Goal: Complete application form: Complete application form

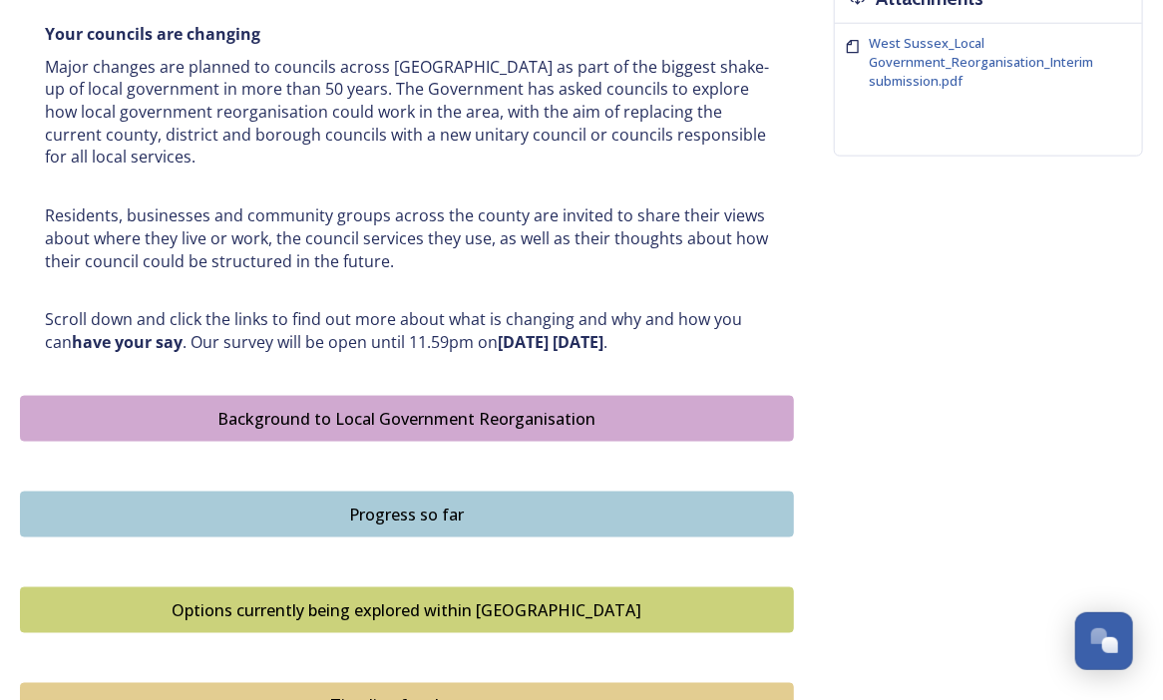
scroll to position [866, 0]
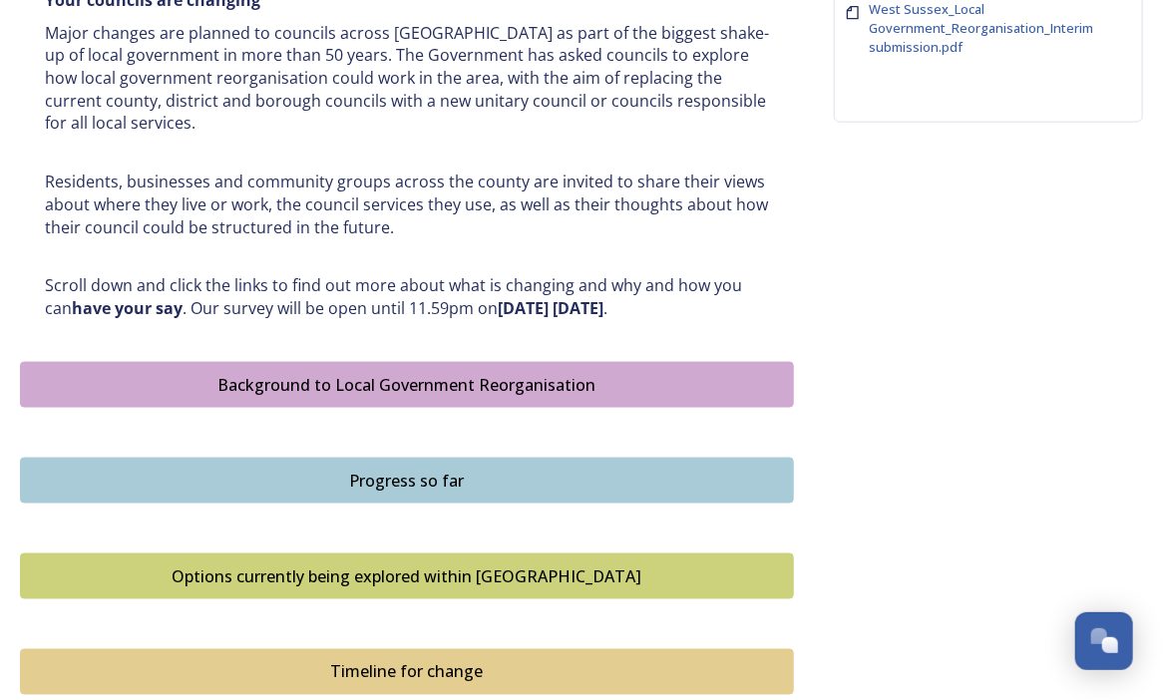
click at [385, 376] on div "Background to Local Government Reorganisation" at bounding box center [407, 385] width 752 height 24
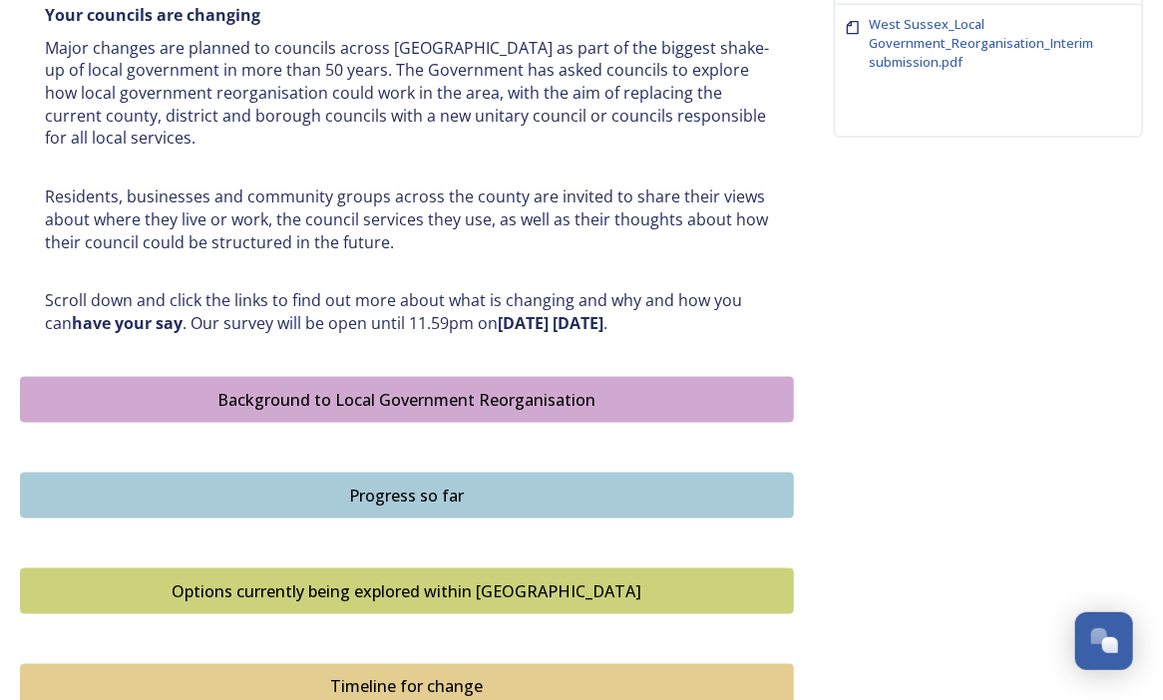
scroll to position [898, 0]
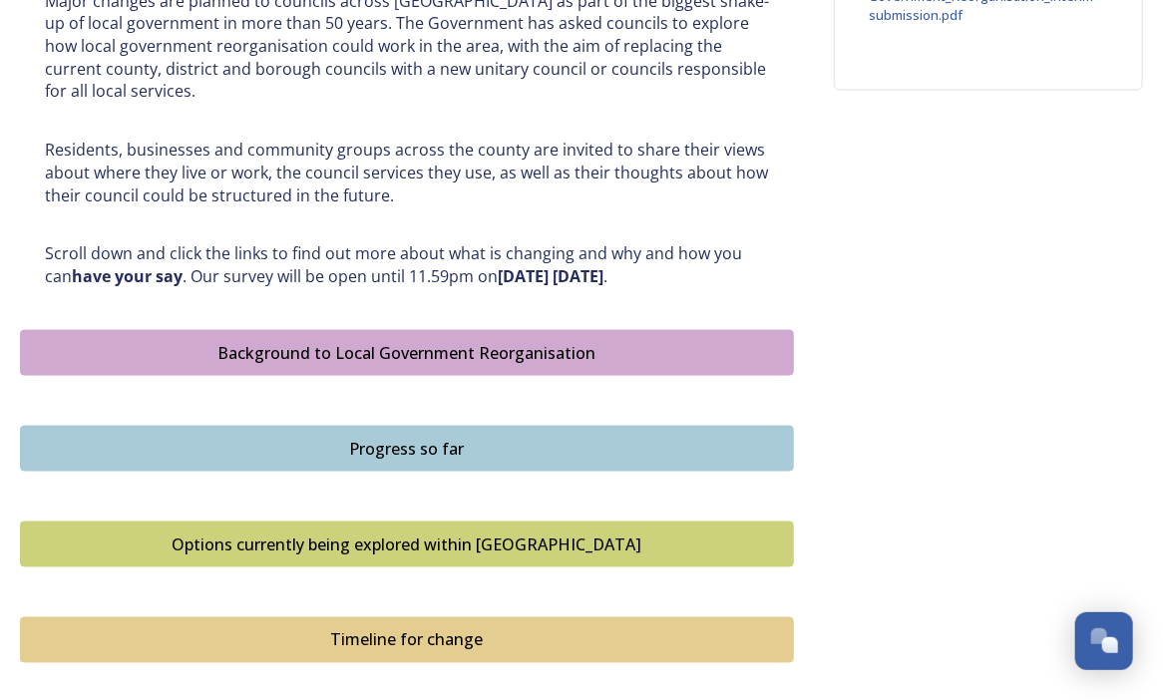
click at [440, 543] on div "Options currently being explored within West Sussex" at bounding box center [407, 545] width 752 height 24
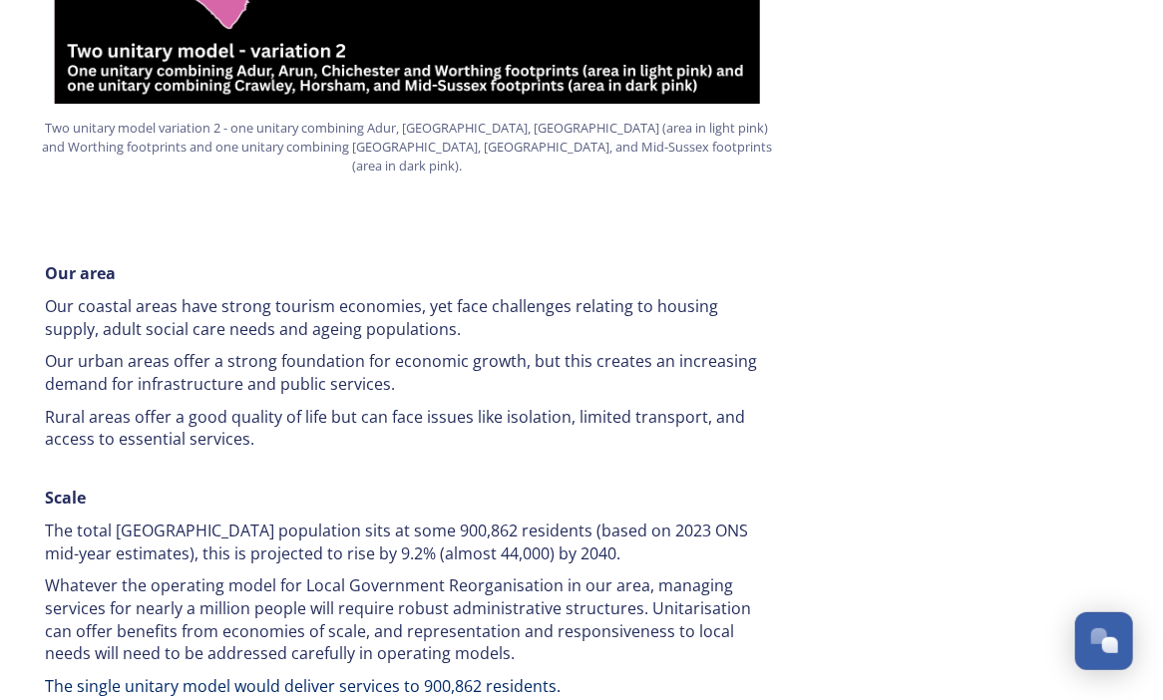
scroll to position [2494, 0]
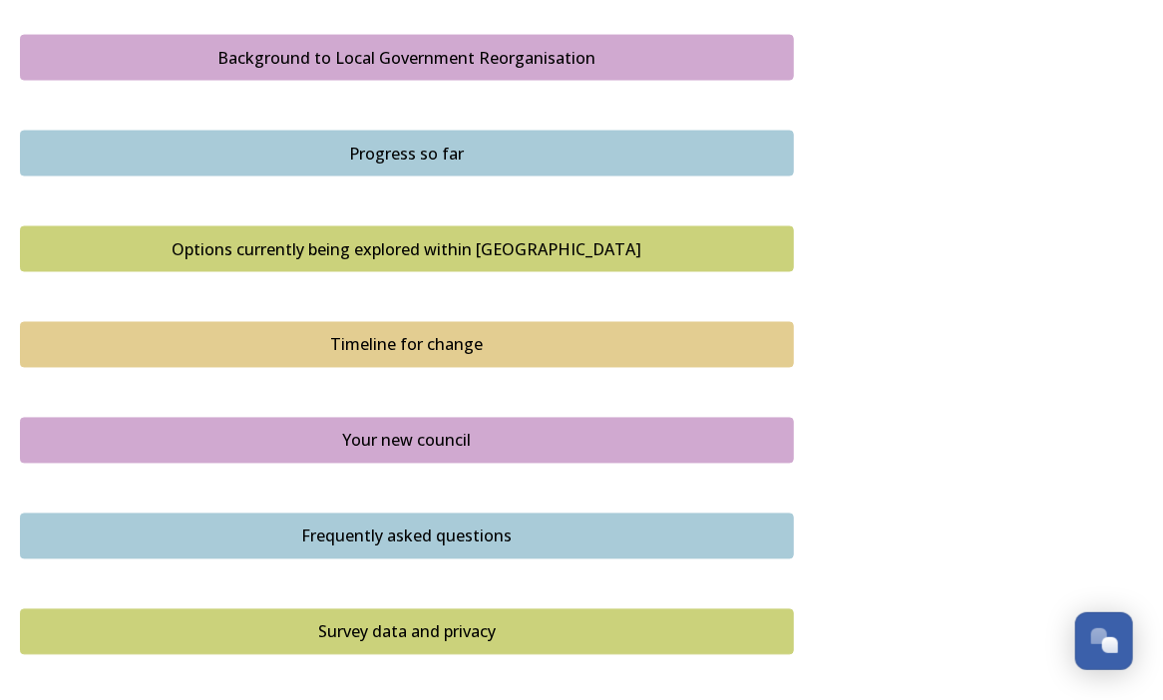
scroll to position [1197, 0]
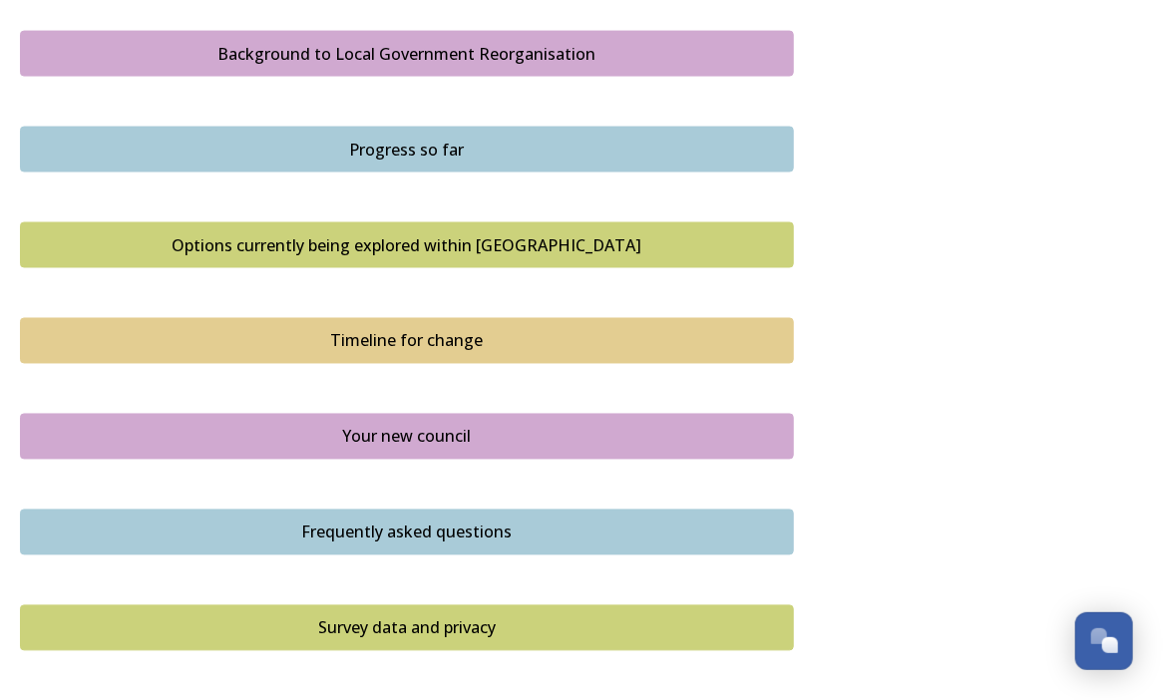
click at [411, 425] on div "Your new council" at bounding box center [407, 437] width 752 height 24
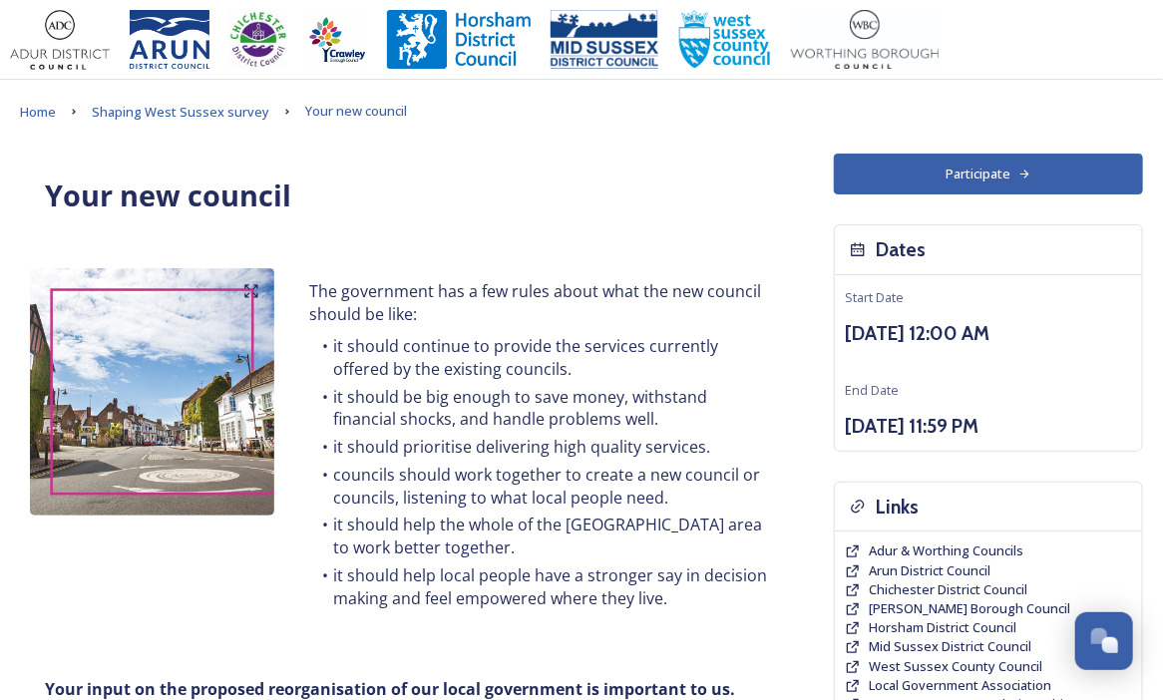
scroll to position [475, 0]
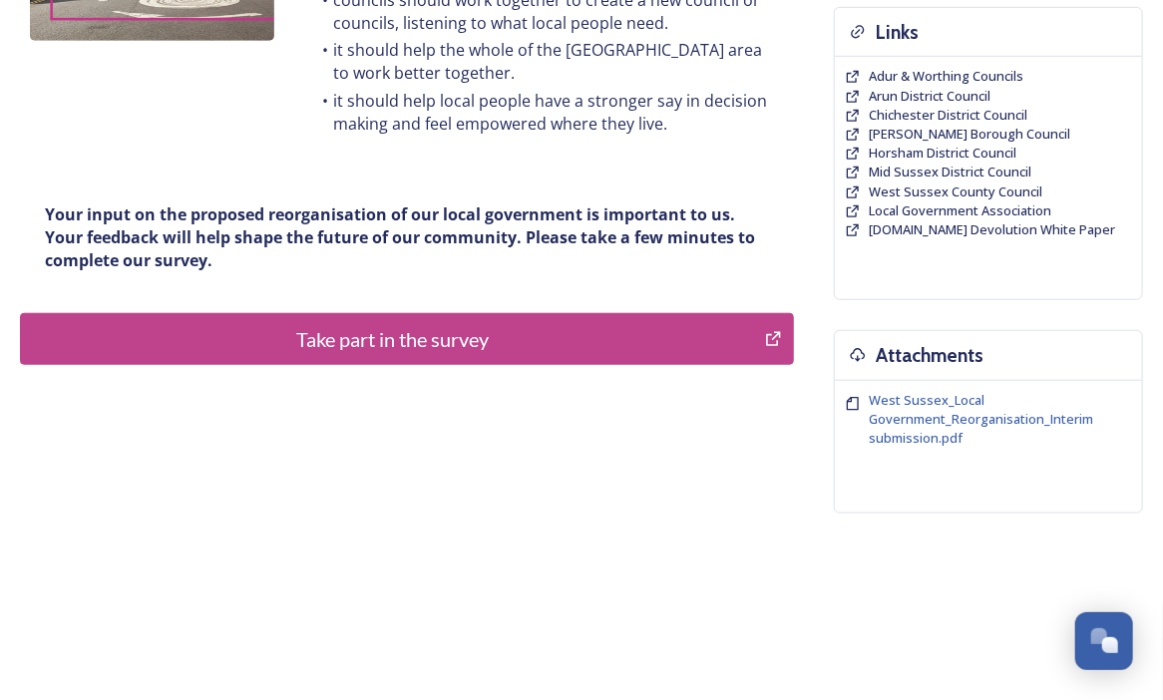
click at [373, 328] on div "Take part in the survey" at bounding box center [392, 339] width 723 height 30
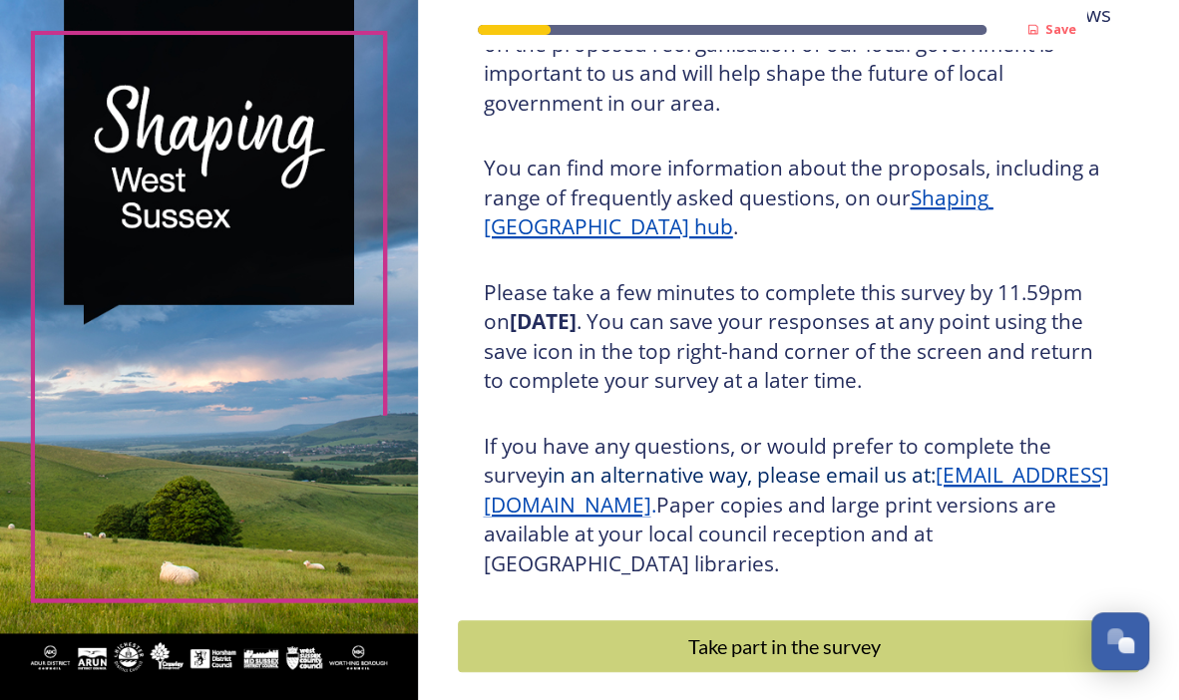
scroll to position [286, 0]
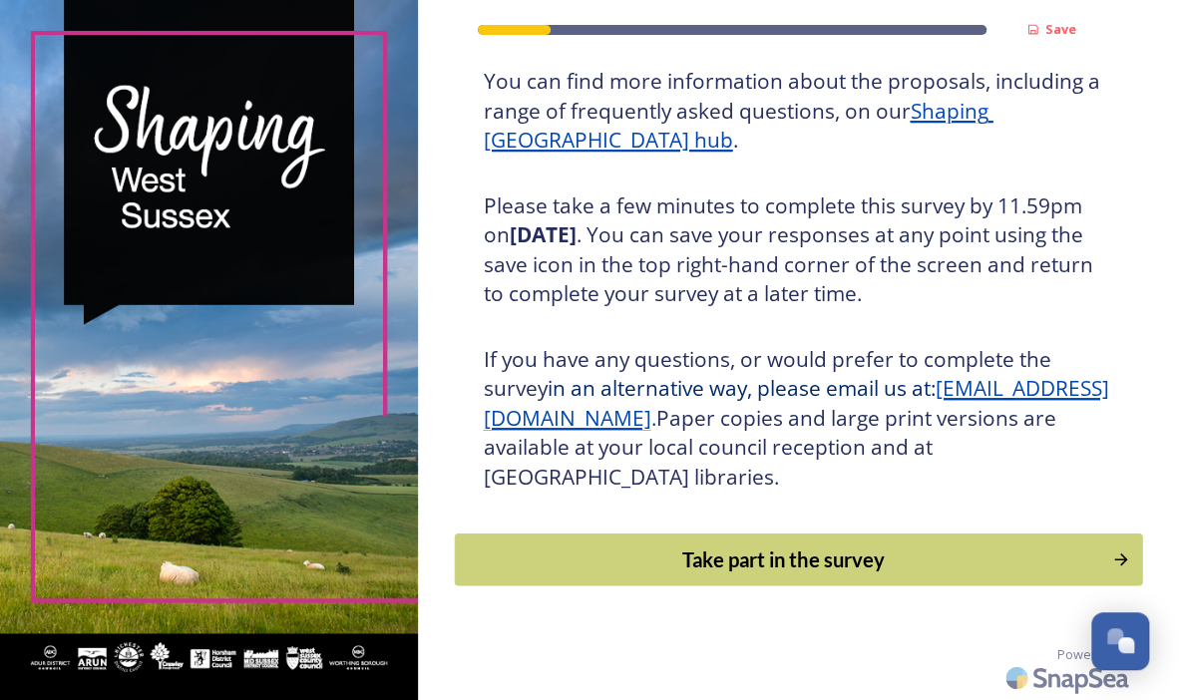
click at [793, 561] on div "Take part in the survey" at bounding box center [784, 560] width 636 height 30
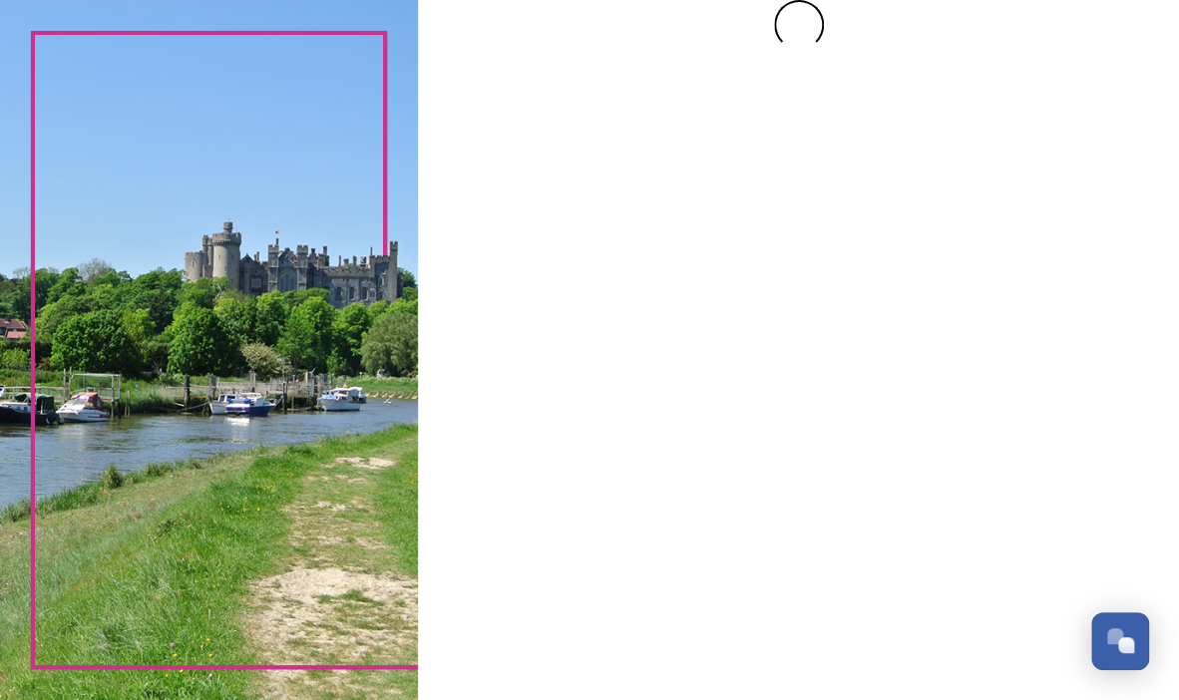
scroll to position [0, 0]
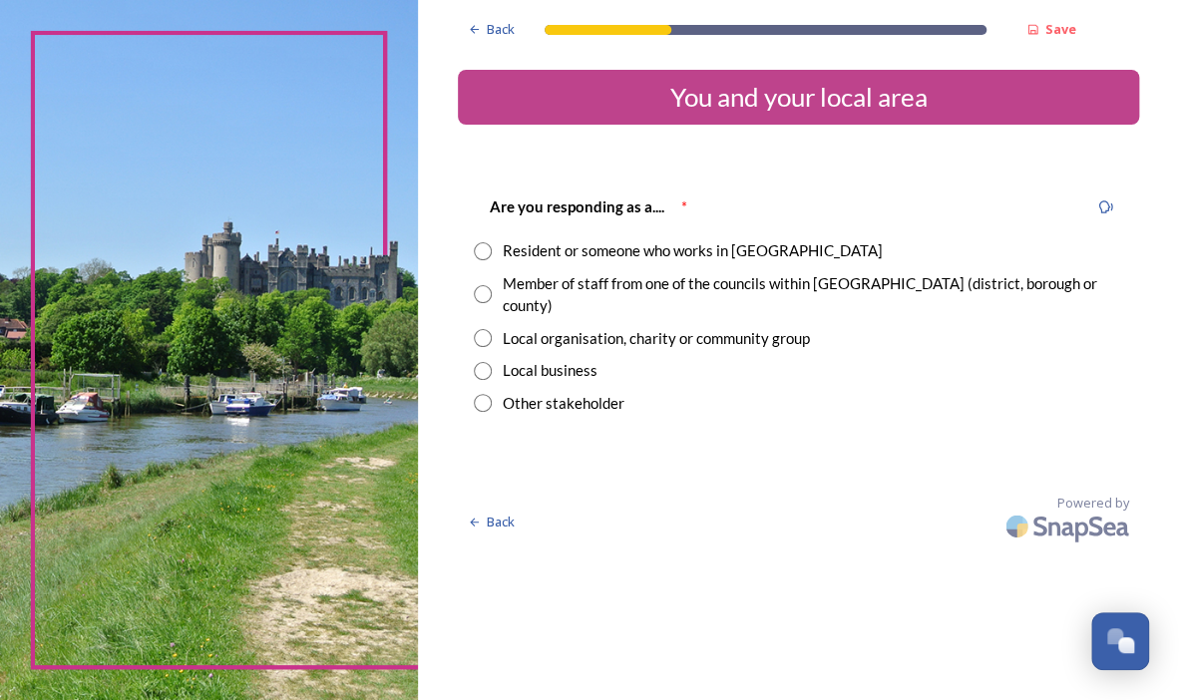
click at [480, 285] on input "radio" at bounding box center [483, 294] width 18 height 18
radio input "true"
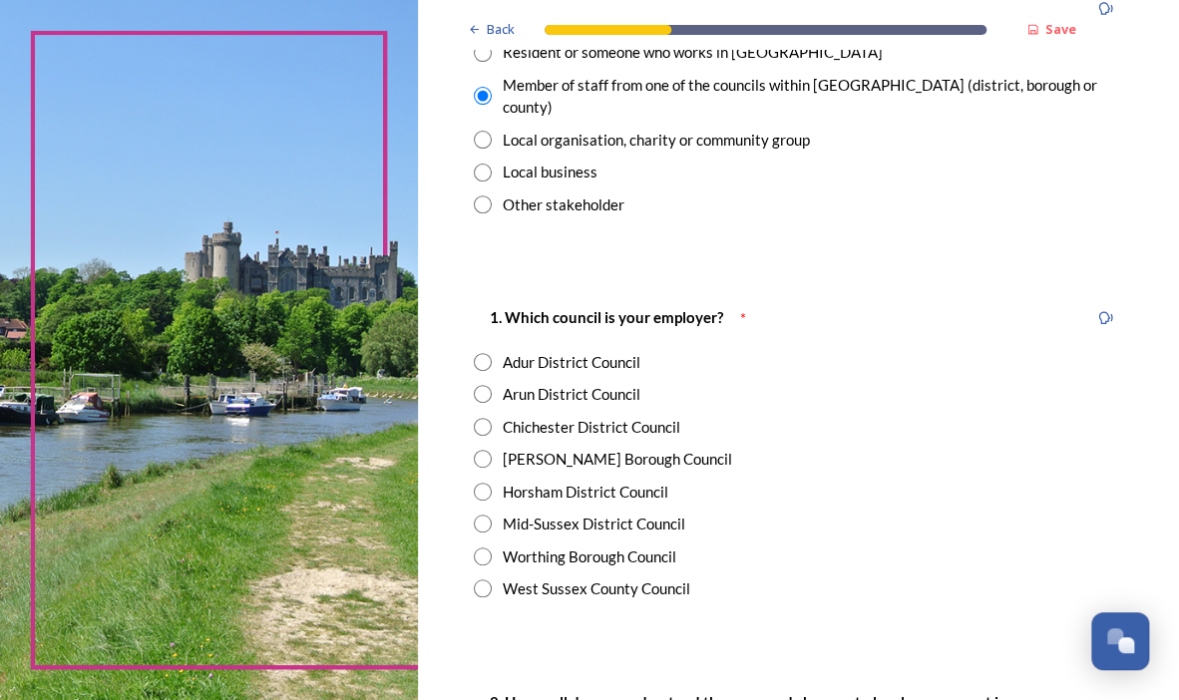
scroll to position [200, 0]
click at [483, 579] on input "radio" at bounding box center [483, 588] width 18 height 18
radio input "true"
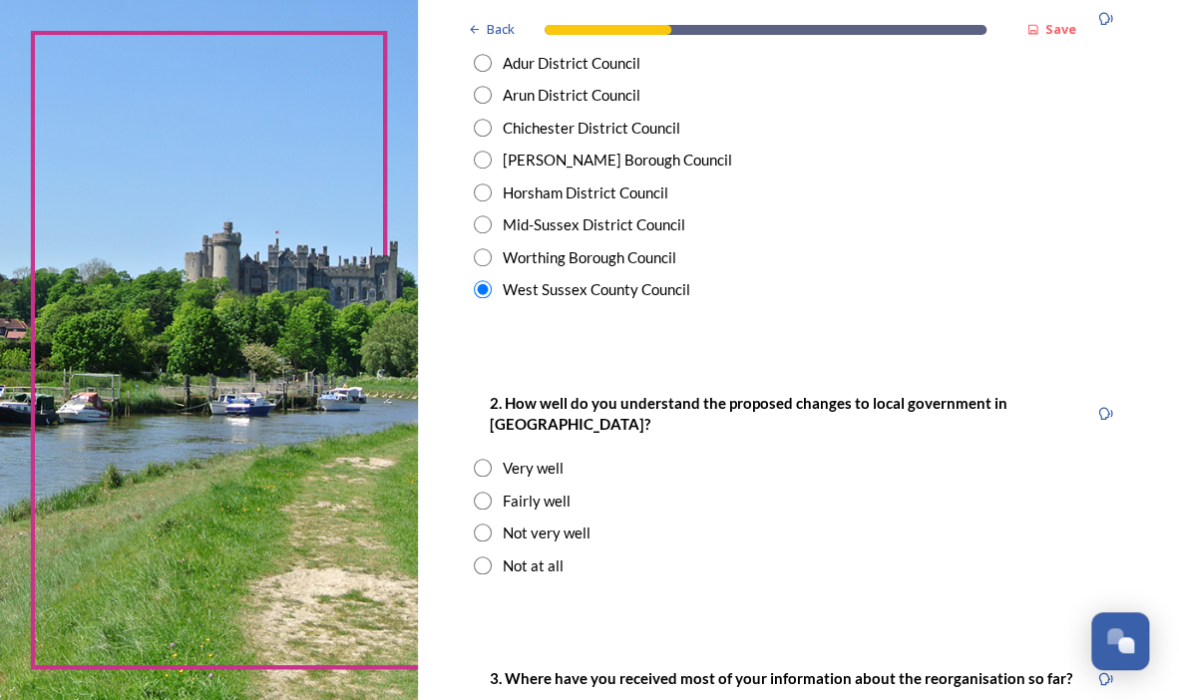
scroll to position [499, 0]
click at [483, 523] on input "radio" at bounding box center [483, 532] width 18 height 18
radio input "true"
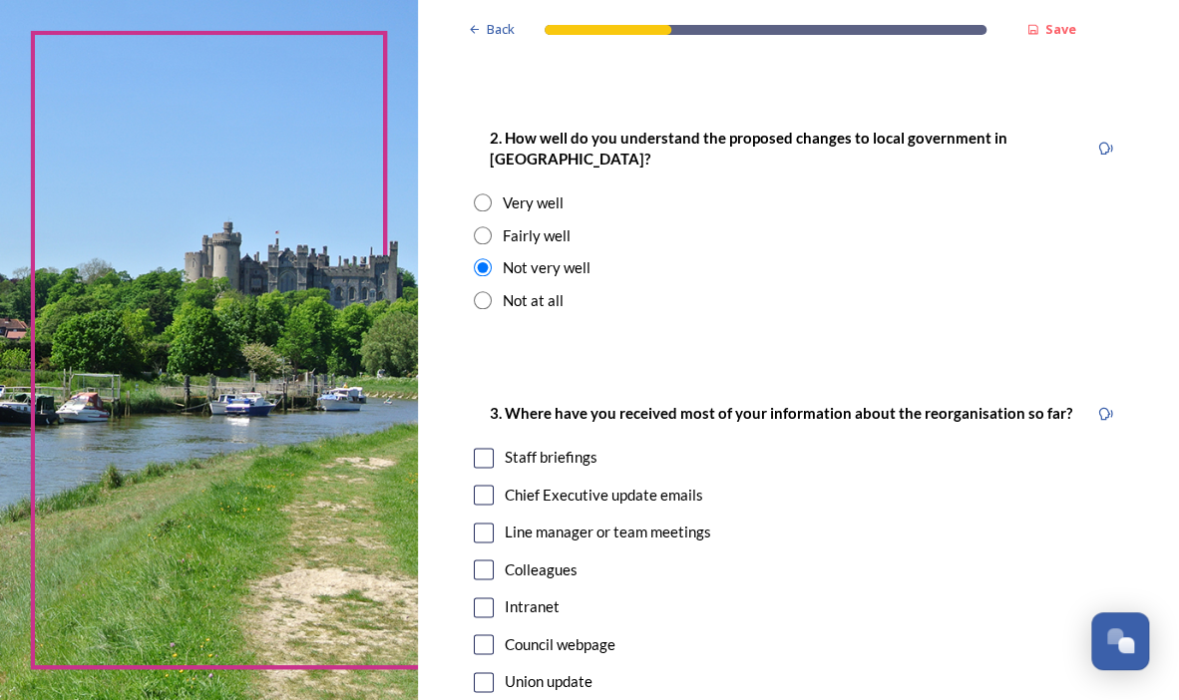
scroll to position [798, 0]
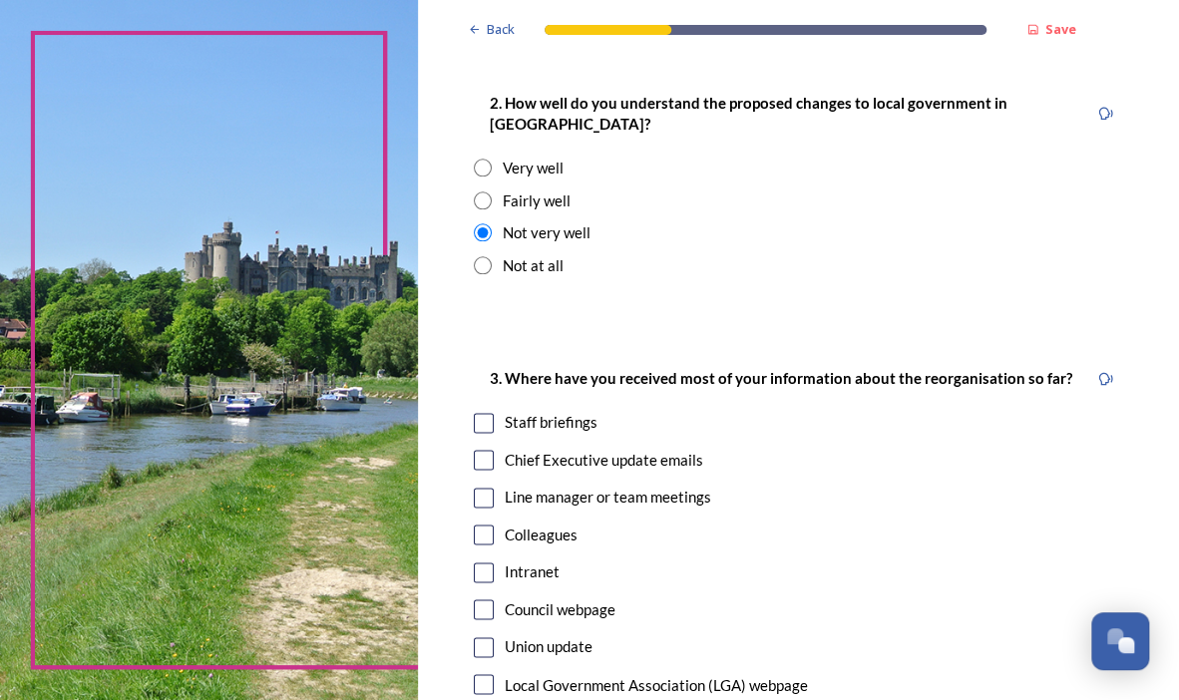
click at [489, 192] on input "radio" at bounding box center [483, 201] width 18 height 18
radio input "true"
click at [487, 418] on input "checkbox" at bounding box center [484, 423] width 20 height 20
checkbox input "true"
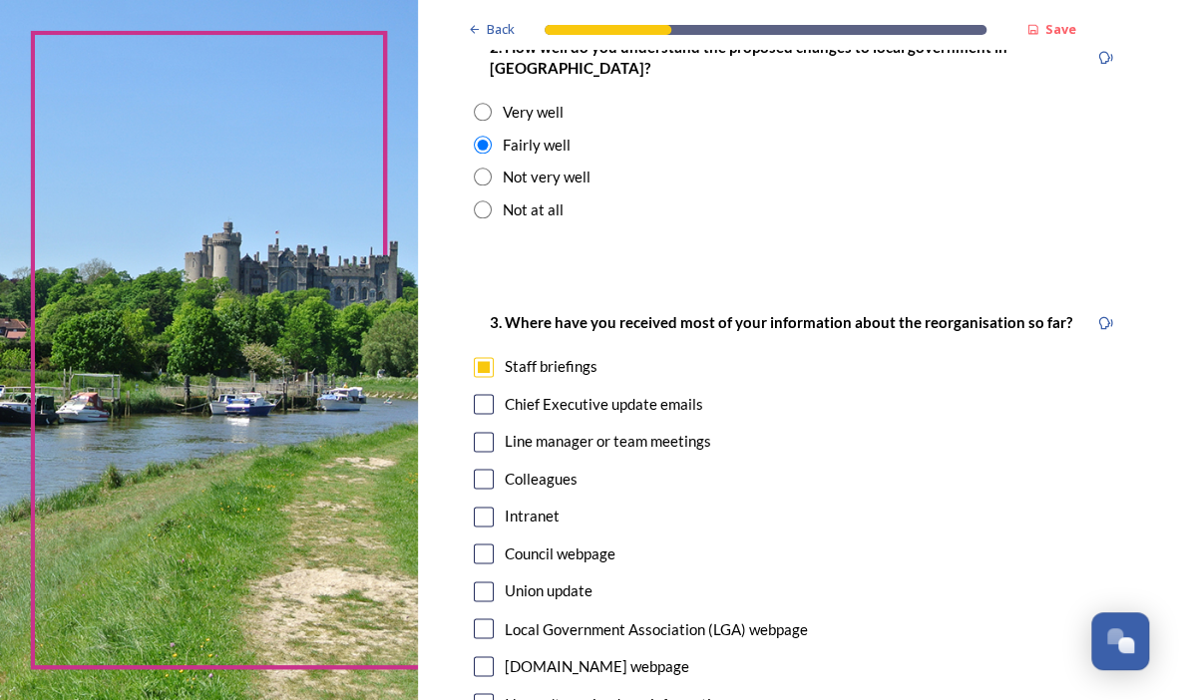
scroll to position [898, 0]
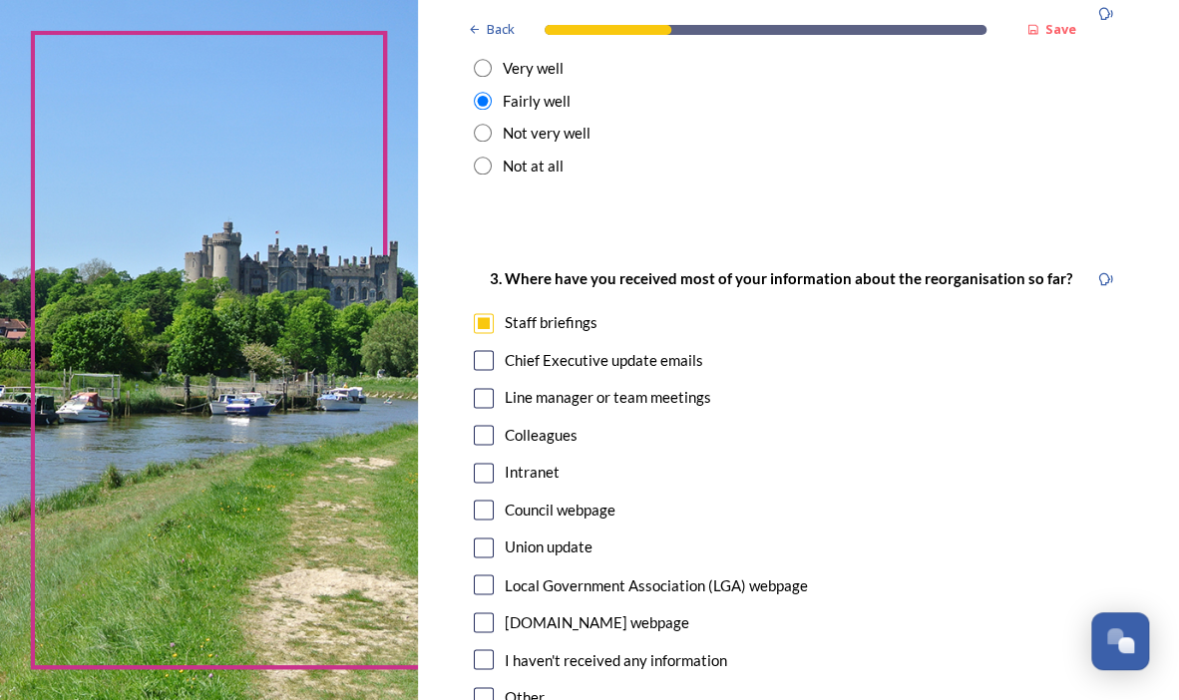
click at [483, 361] on input "checkbox" at bounding box center [484, 360] width 20 height 20
checkbox input "true"
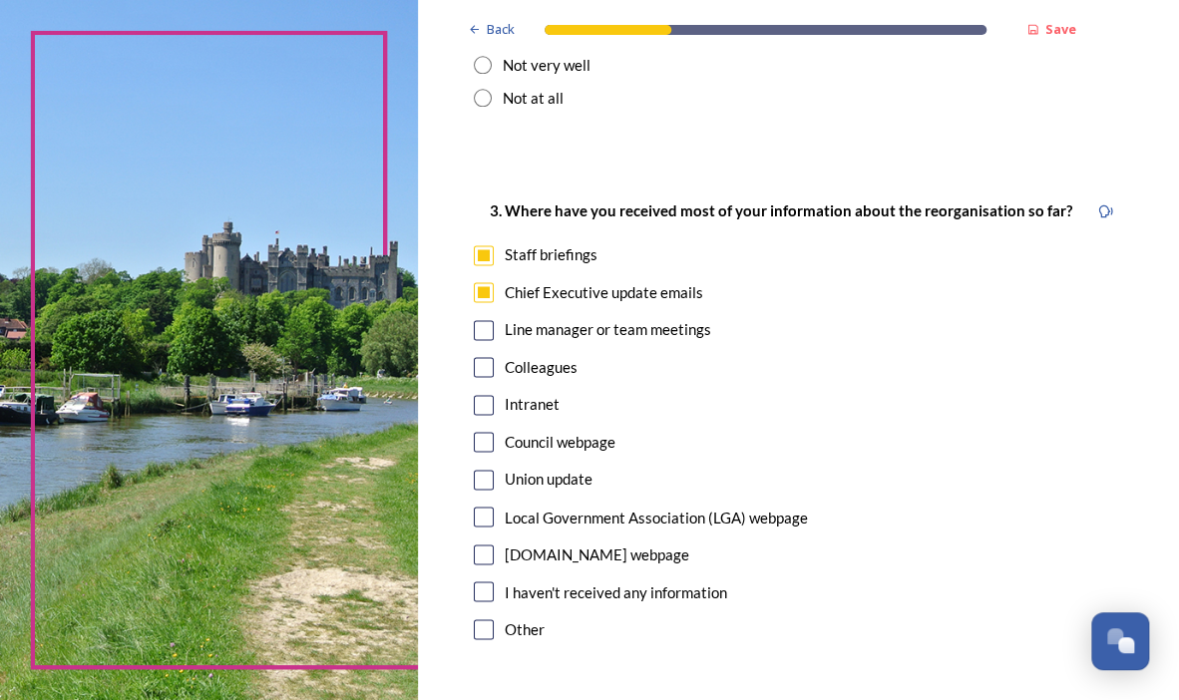
scroll to position [998, 0]
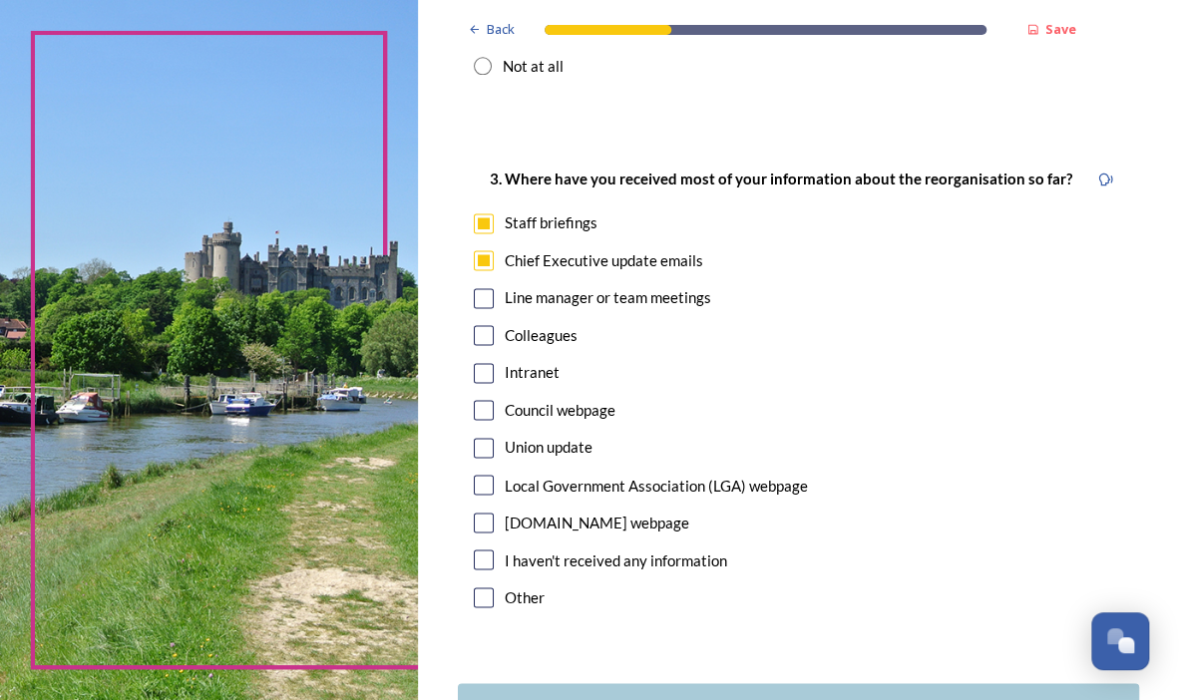
click at [484, 409] on input "checkbox" at bounding box center [484, 410] width 20 height 20
checkbox input "true"
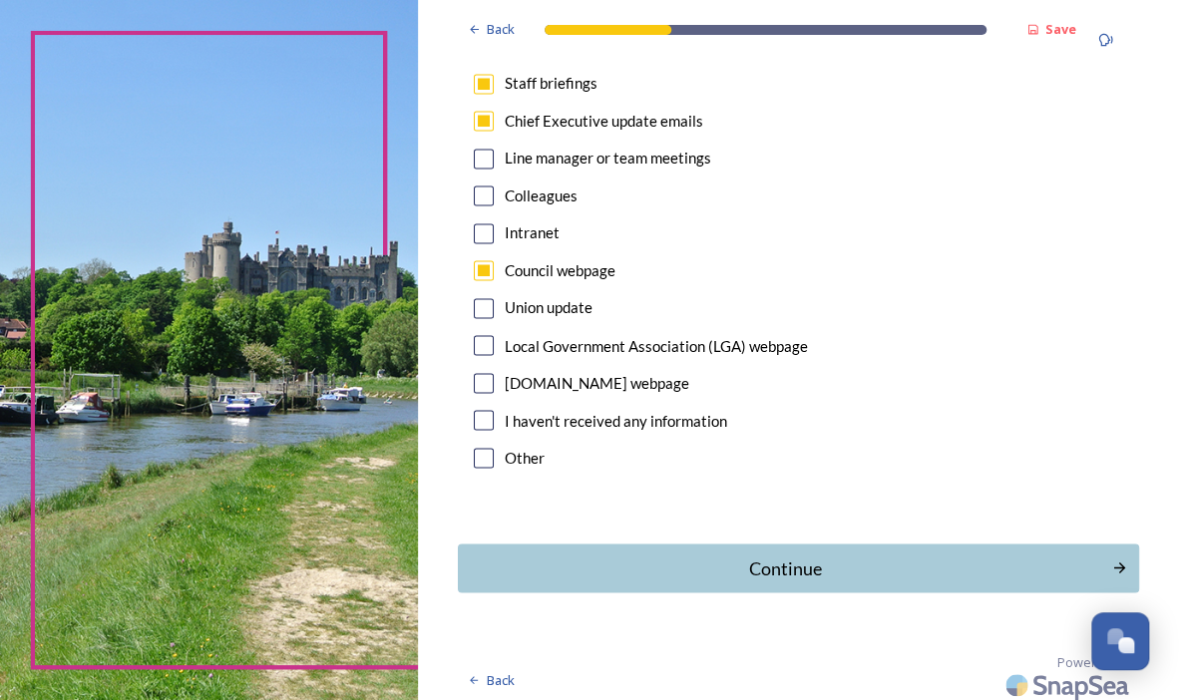
scroll to position [1143, 0]
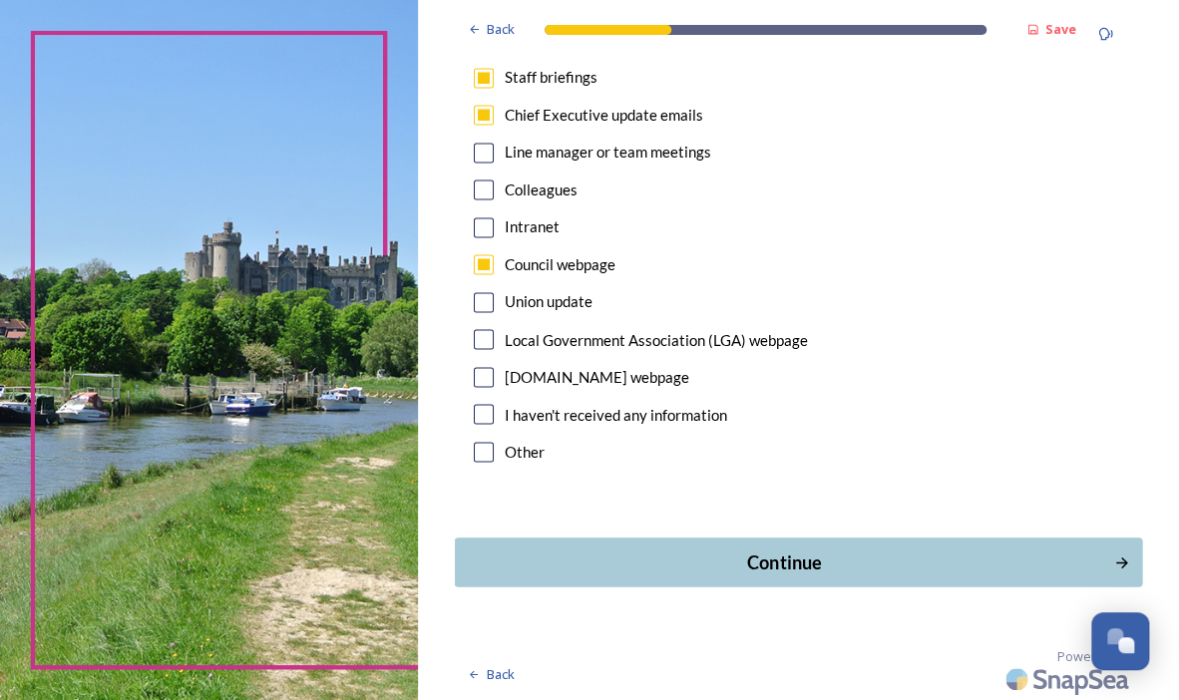
click at [819, 559] on div "Continue" at bounding box center [785, 562] width 638 height 27
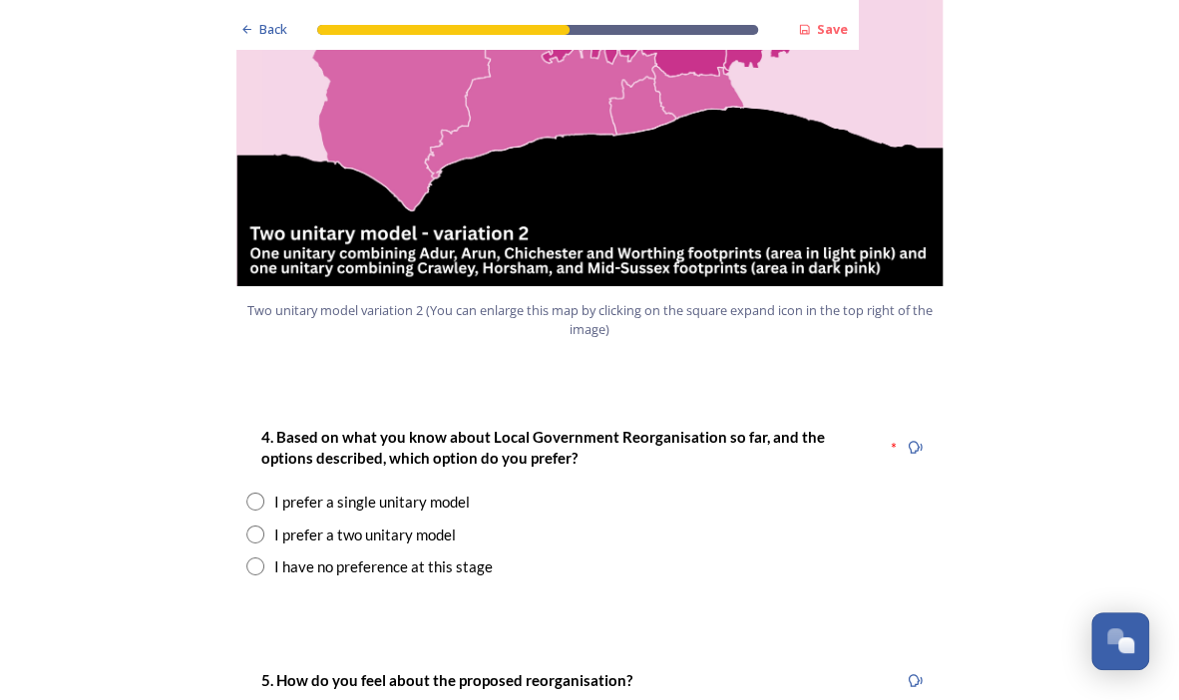
scroll to position [2394, 0]
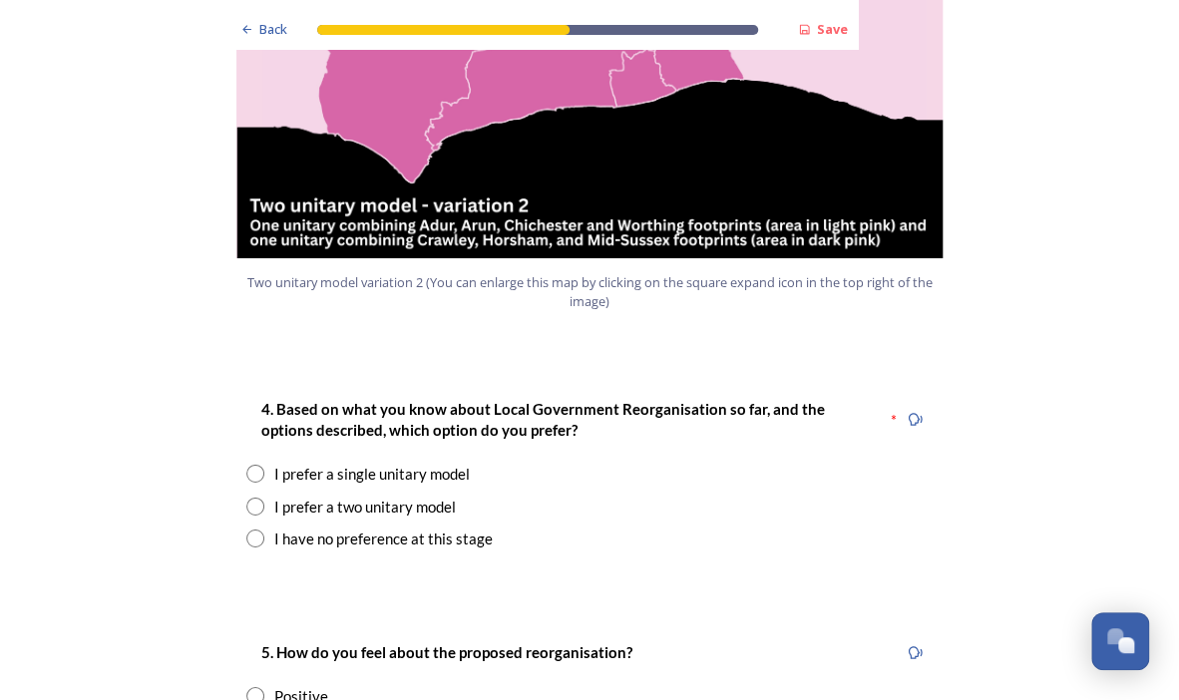
click at [246, 498] on input "radio" at bounding box center [255, 507] width 18 height 18
radio input "true"
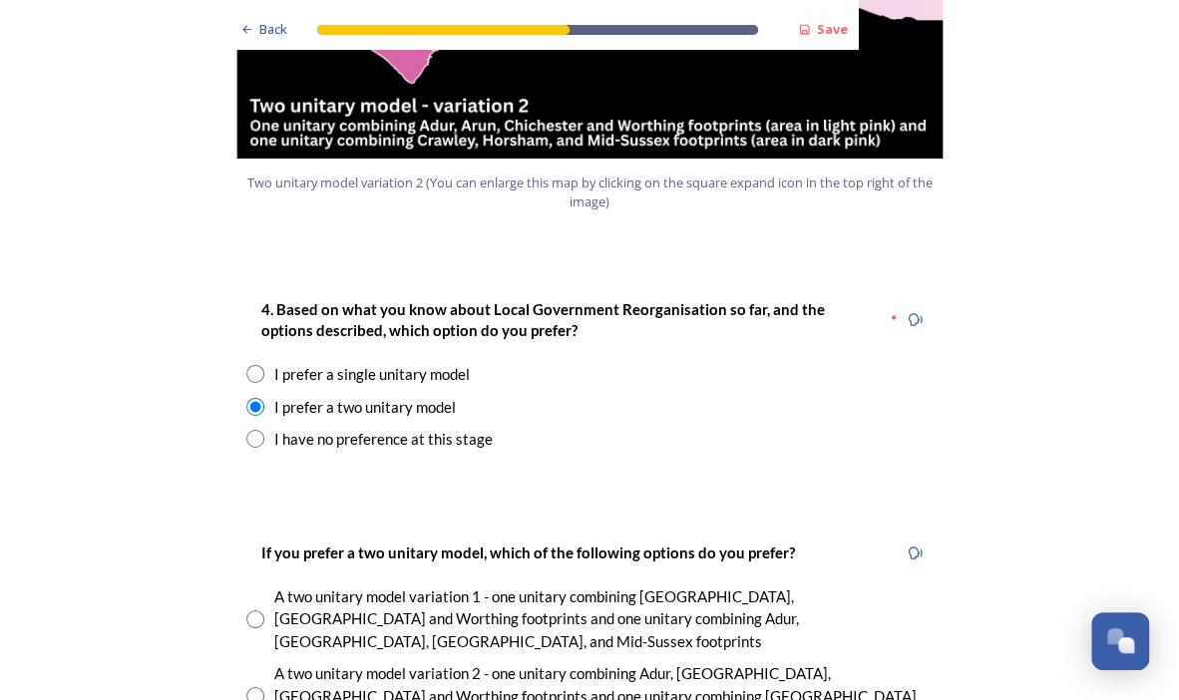
scroll to position [2594, 0]
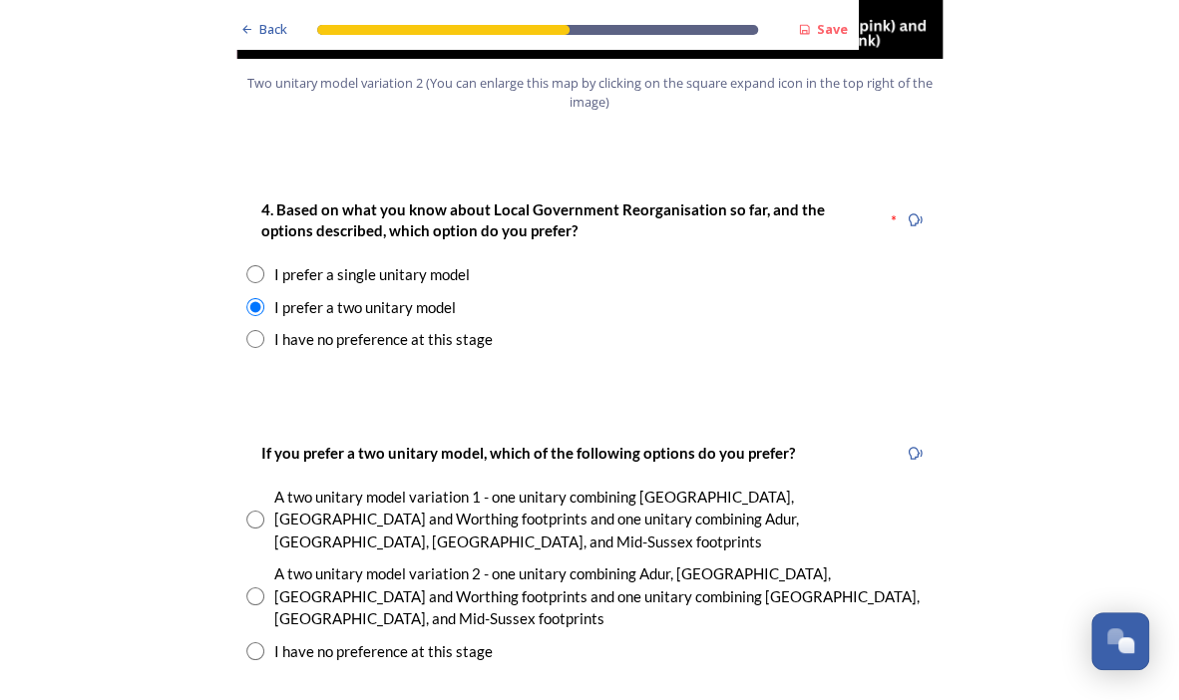
click at [246, 588] on input "radio" at bounding box center [255, 597] width 18 height 18
radio input "true"
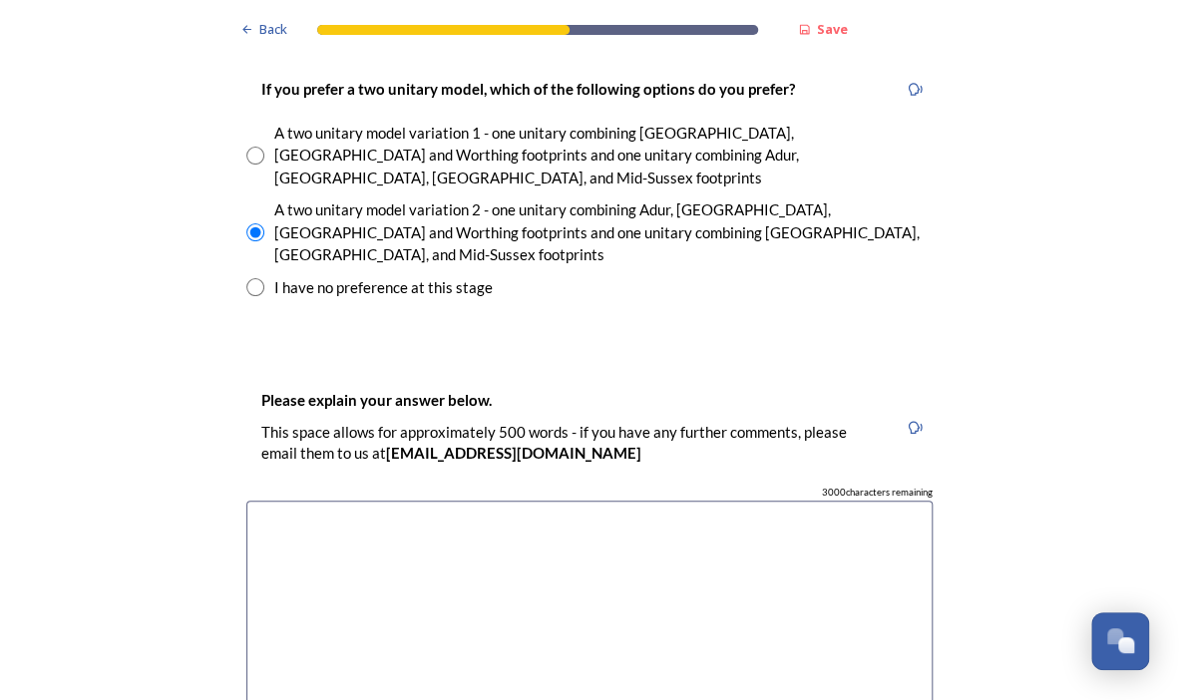
scroll to position [2993, 0]
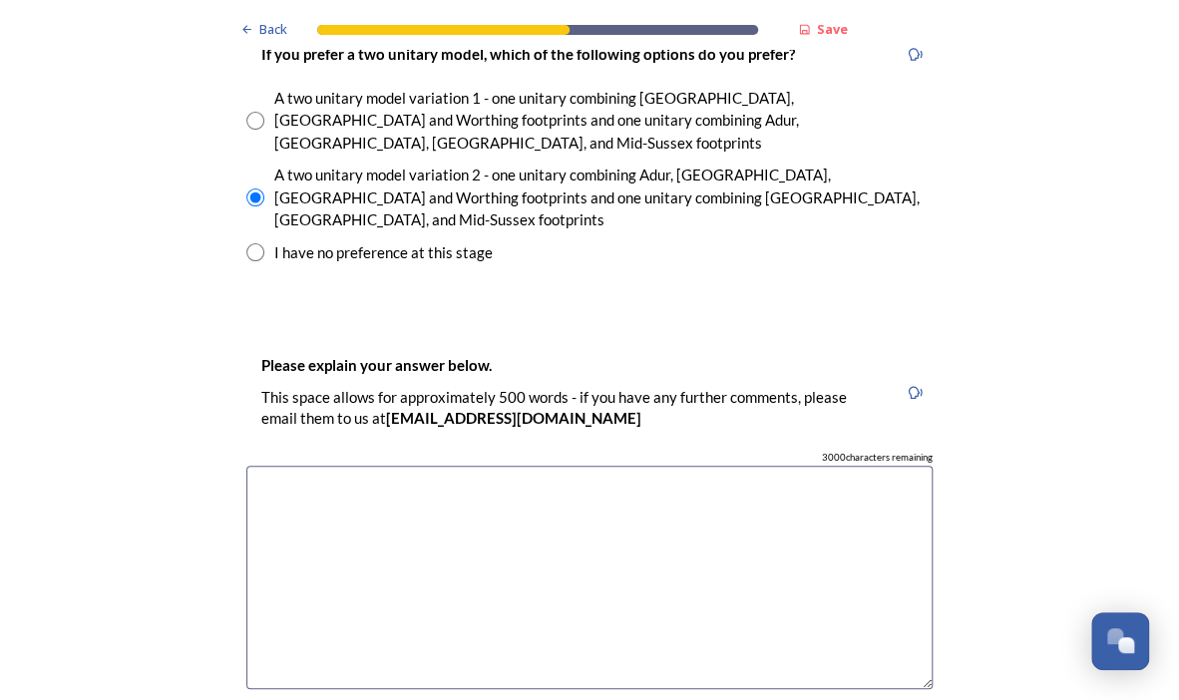
click at [395, 466] on textarea at bounding box center [589, 578] width 686 height 224
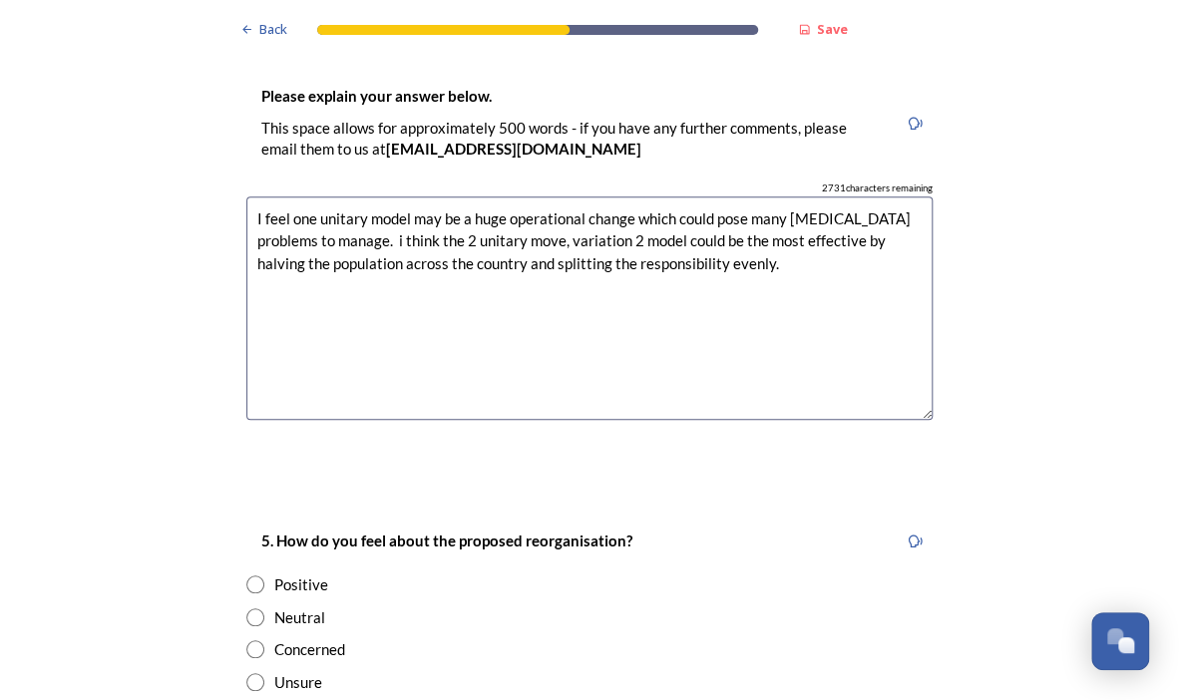
scroll to position [3392, 0]
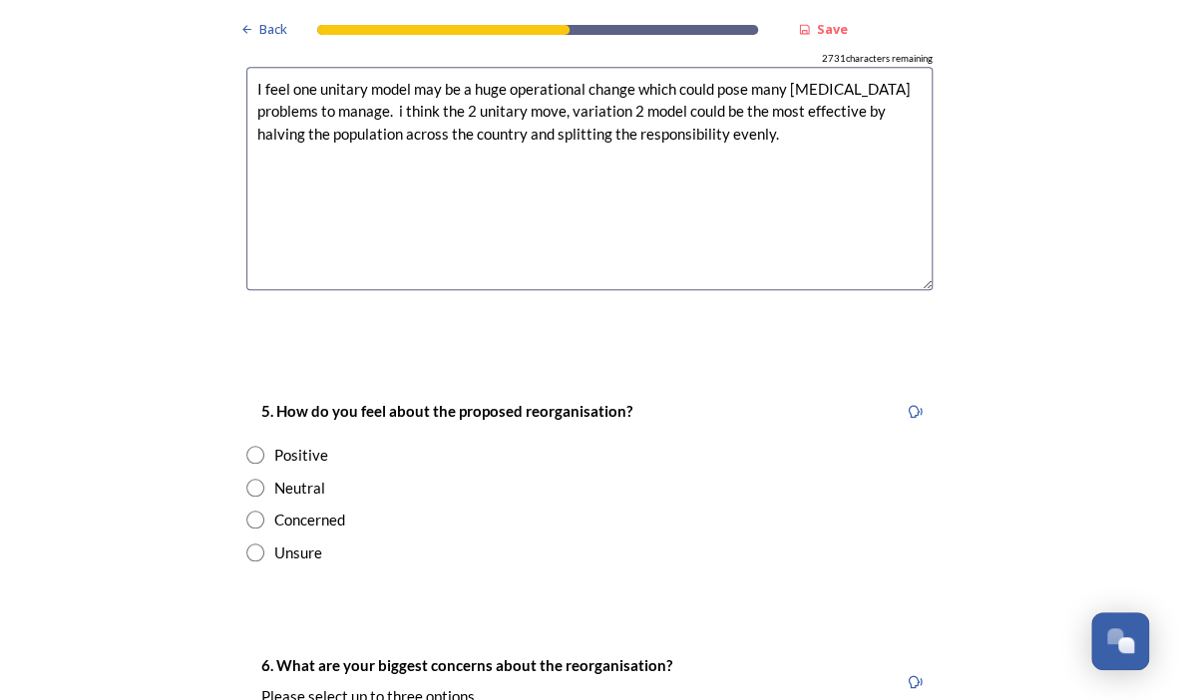
type textarea "I feel one unitary model may be a huge operational change which could pose many…"
click at [249, 479] on input "radio" at bounding box center [255, 488] width 18 height 18
radio input "true"
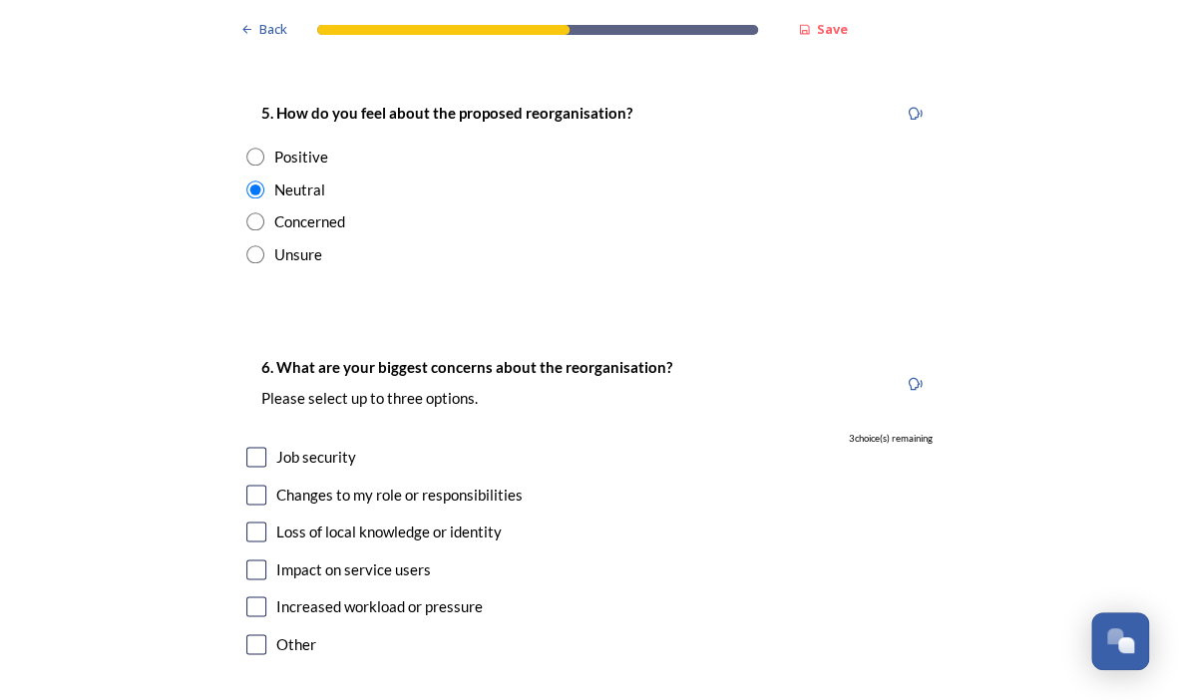
scroll to position [3691, 0]
click at [249, 484] on input "checkbox" at bounding box center [256, 494] width 20 height 20
checkbox input "true"
click at [249, 559] on input "checkbox" at bounding box center [256, 569] width 20 height 20
checkbox input "true"
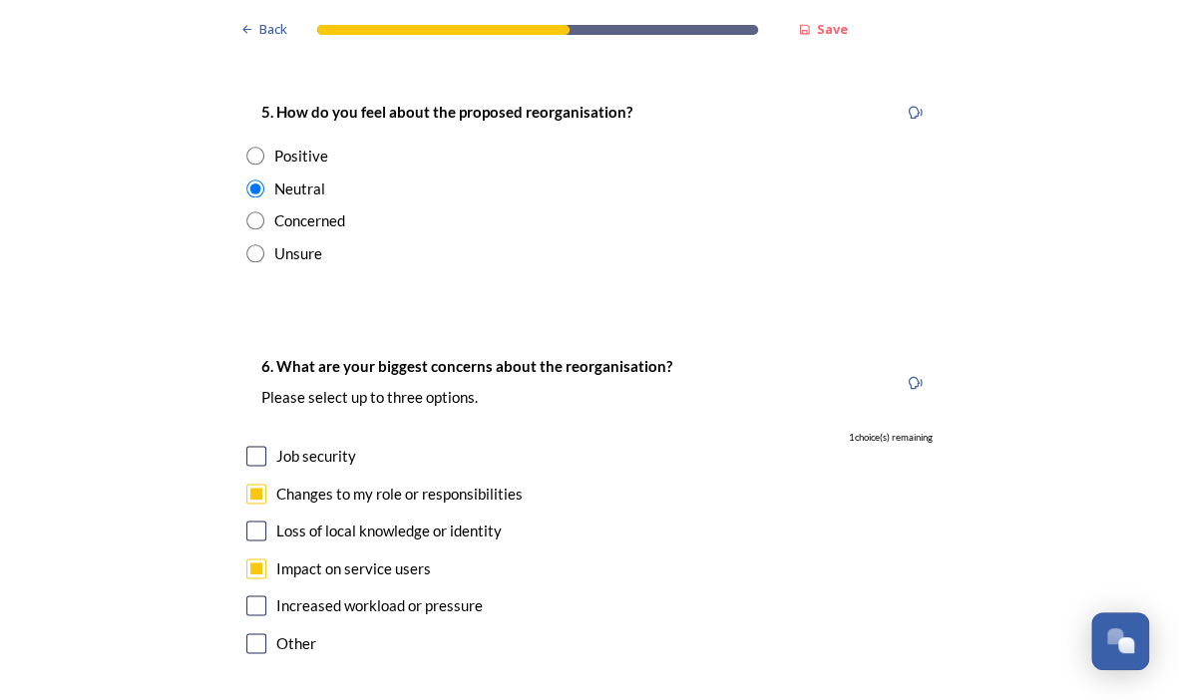
click at [262, 595] on div "Increased workload or pressure" at bounding box center [589, 606] width 686 height 23
checkbox input "true"
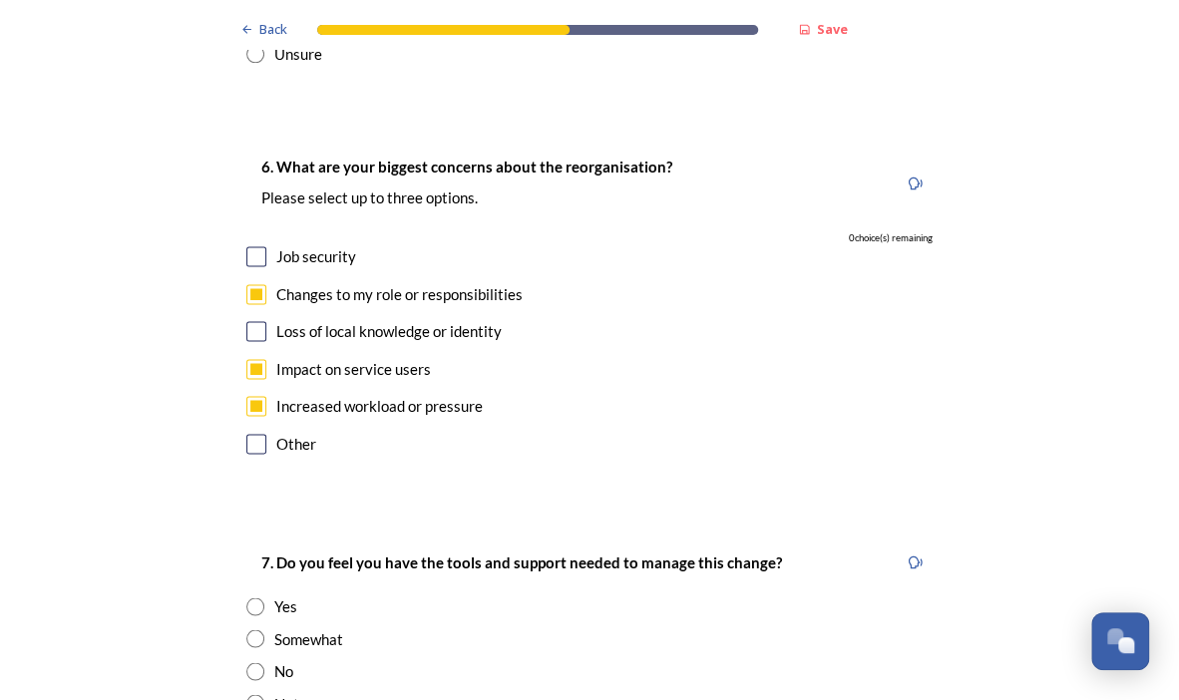
click at [246, 694] on input "radio" at bounding box center [255, 703] width 18 height 18
radio input "true"
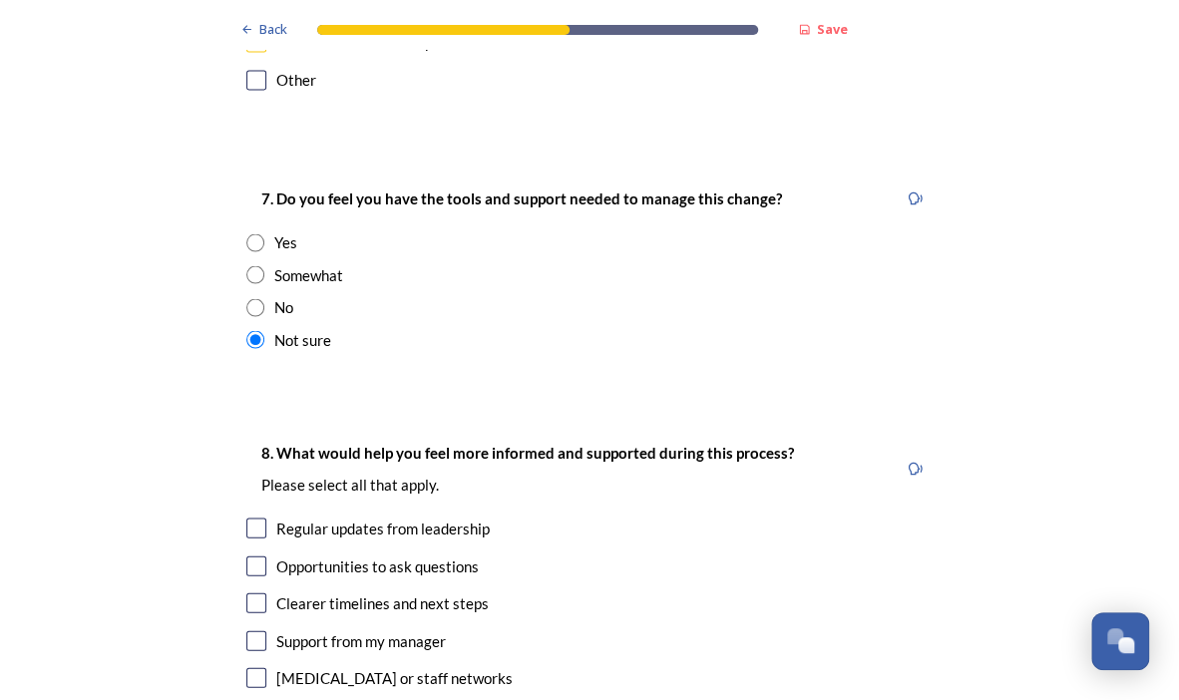
scroll to position [4289, 0]
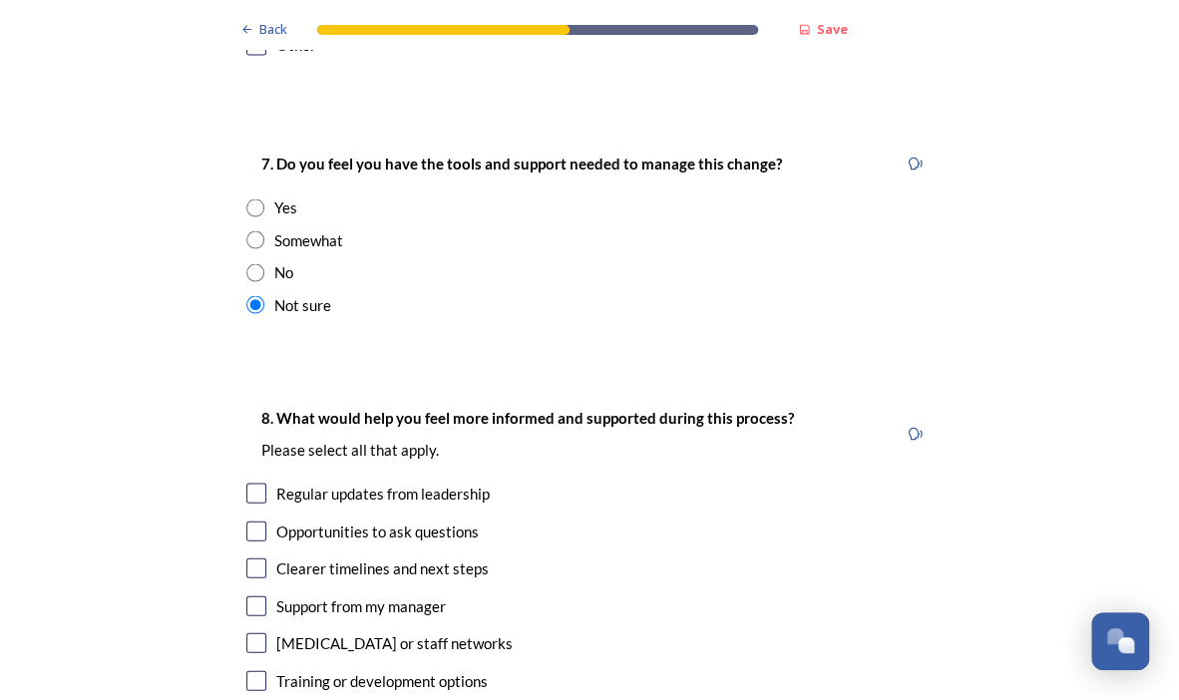
click at [246, 483] on input "checkbox" at bounding box center [256, 493] width 20 height 20
checkbox input "true"
click at [251, 521] on input "checkbox" at bounding box center [256, 531] width 20 height 20
checkbox input "true"
click at [249, 558] on input "checkbox" at bounding box center [256, 568] width 20 height 20
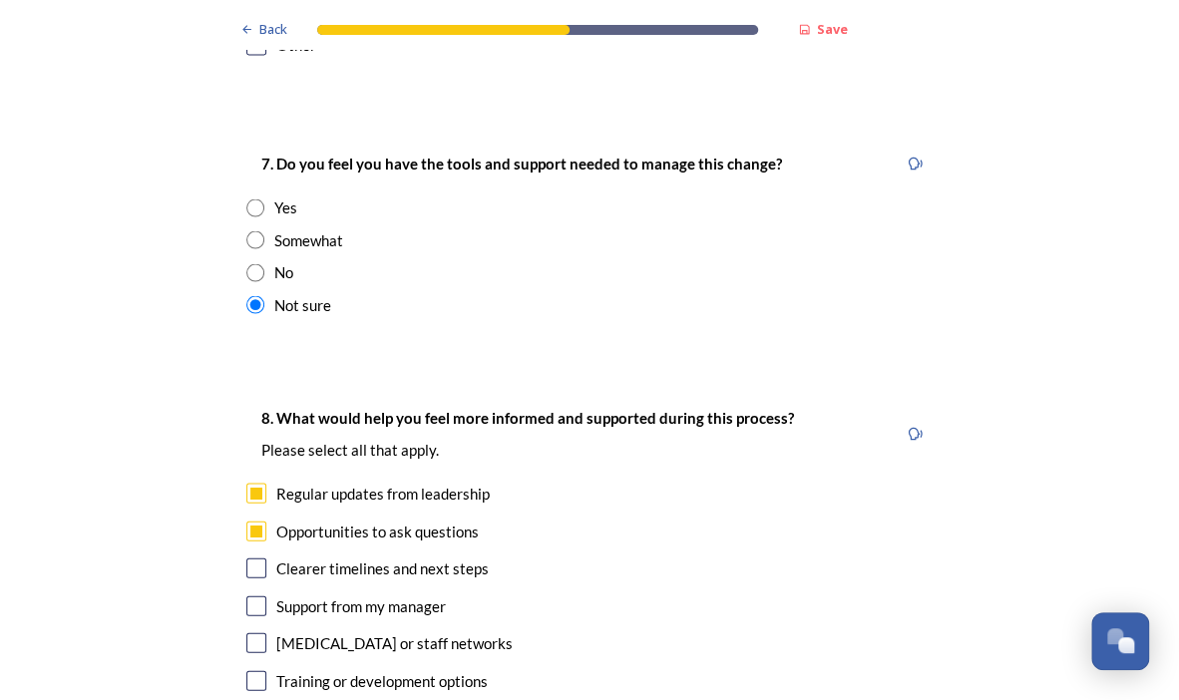
checkbox input "true"
click at [246, 596] on input "checkbox" at bounding box center [256, 606] width 20 height 20
checkbox input "true"
click at [246, 632] on input "checkbox" at bounding box center [256, 642] width 20 height 20
checkbox input "true"
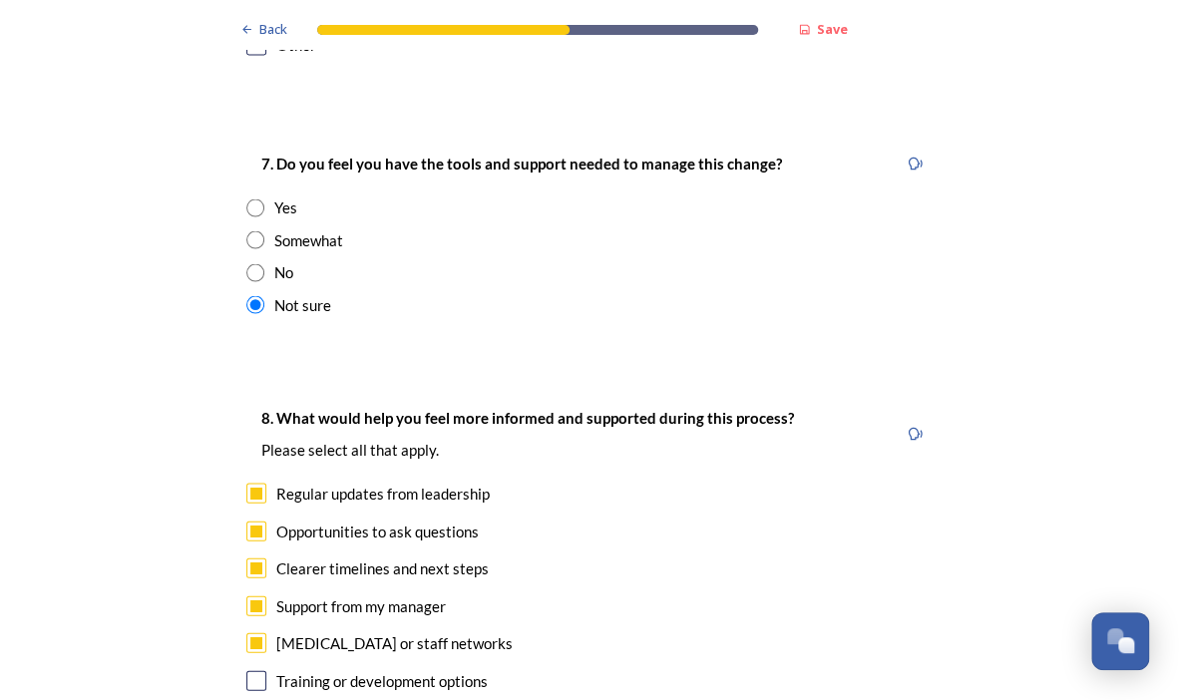
click at [248, 670] on input "checkbox" at bounding box center [256, 680] width 20 height 20
checkbox input "true"
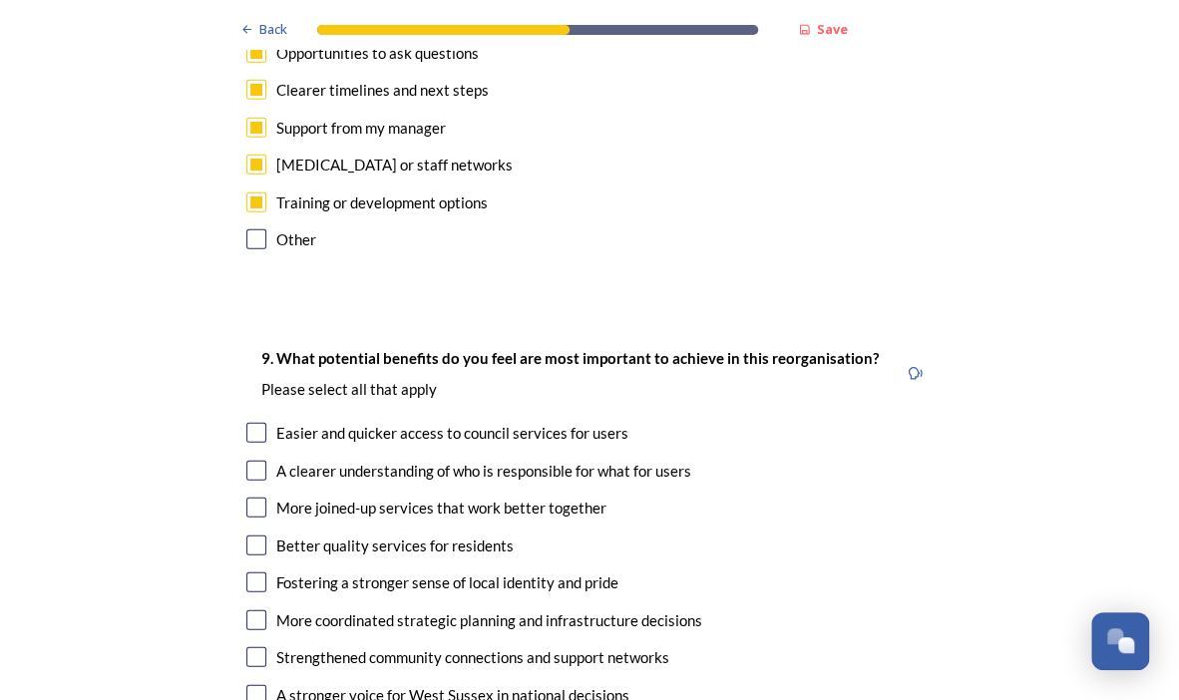
scroll to position [4788, 0]
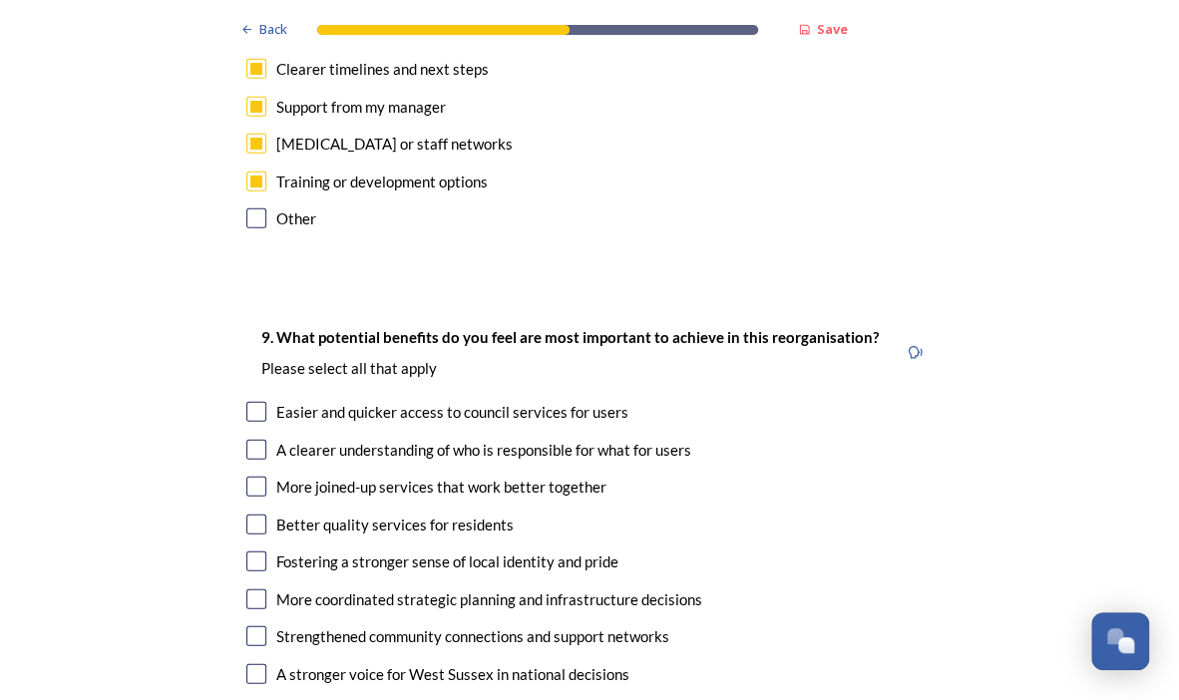
click at [252, 402] on input "checkbox" at bounding box center [256, 412] width 20 height 20
checkbox input "true"
click at [247, 440] on input "checkbox" at bounding box center [256, 450] width 20 height 20
checkbox input "true"
click at [246, 477] on input "checkbox" at bounding box center [256, 487] width 20 height 20
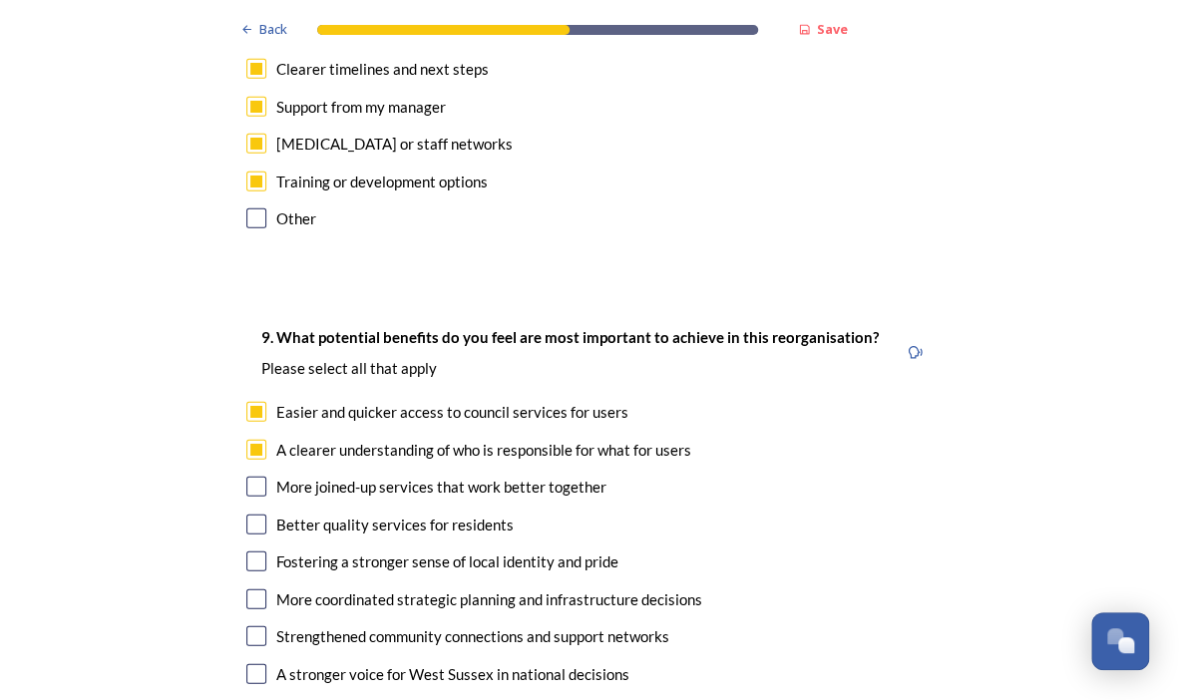
checkbox input "true"
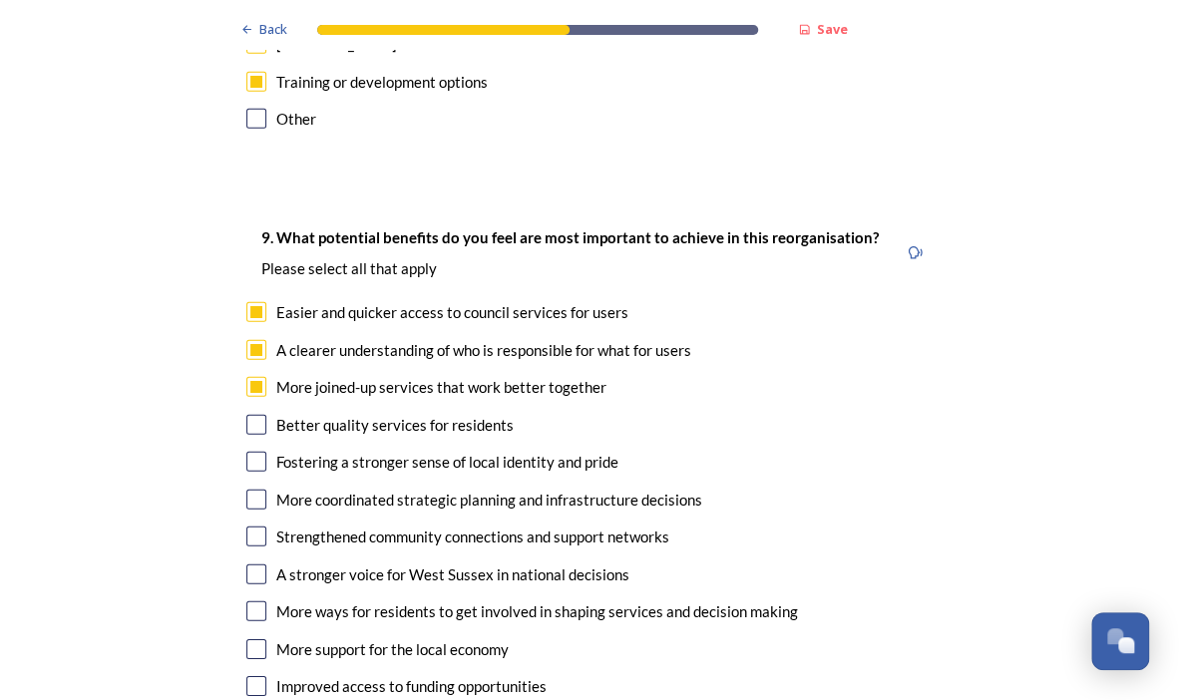
click at [251, 415] on input "checkbox" at bounding box center [256, 425] width 20 height 20
checkbox input "true"
click at [247, 452] on input "checkbox" at bounding box center [256, 462] width 20 height 20
checkbox input "true"
click at [247, 490] on input "checkbox" at bounding box center [256, 500] width 20 height 20
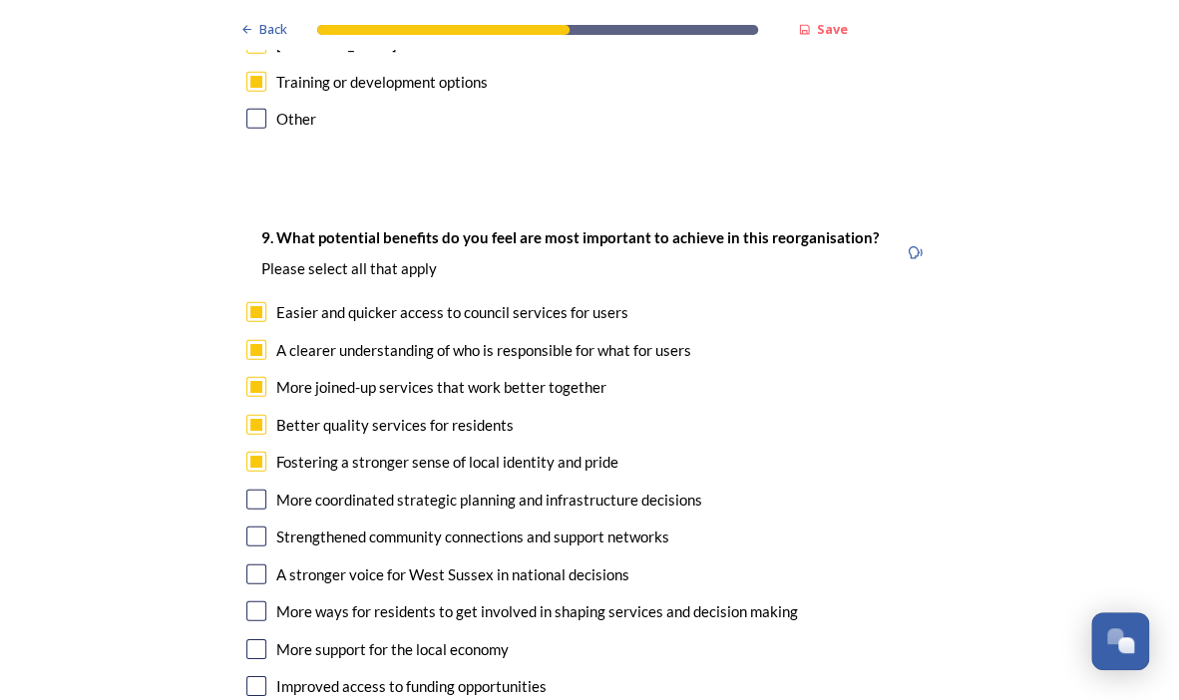
checkbox input "true"
click at [254, 527] on input "checkbox" at bounding box center [256, 537] width 20 height 20
checkbox input "true"
click at [247, 565] on input "checkbox" at bounding box center [256, 575] width 20 height 20
checkbox input "true"
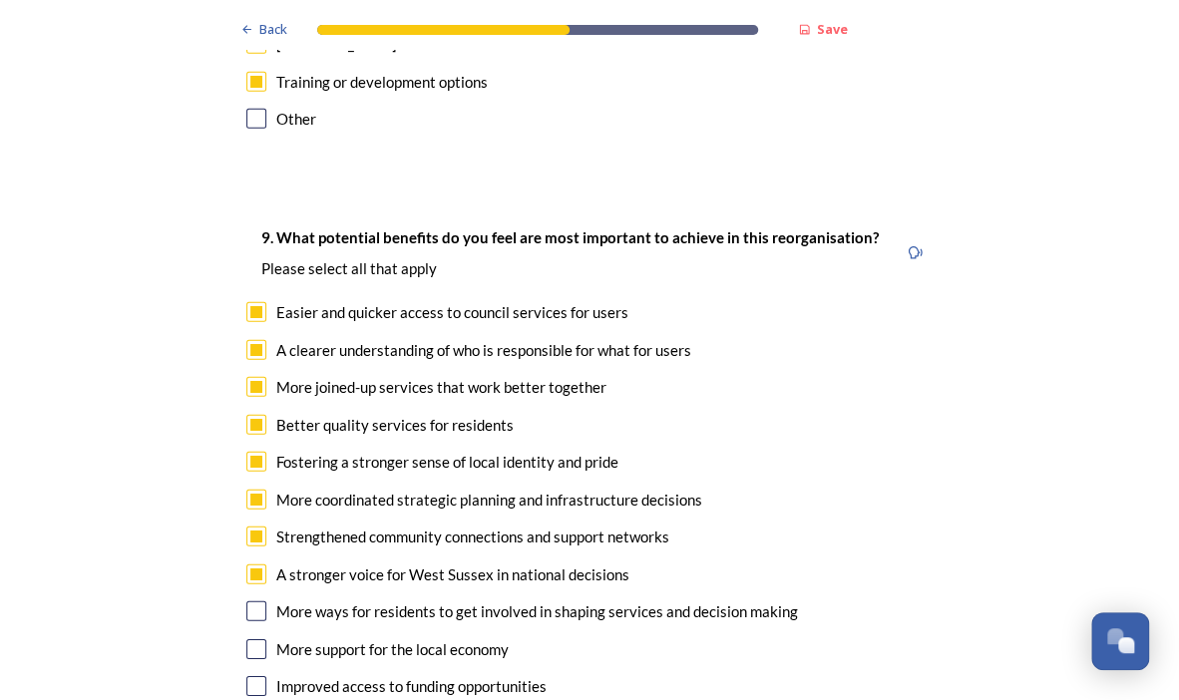
click at [247, 602] on input "checkbox" at bounding box center [256, 612] width 20 height 20
checkbox input "true"
click at [247, 639] on input "checkbox" at bounding box center [256, 649] width 20 height 20
checkbox input "true"
click at [254, 676] on input "checkbox" at bounding box center [256, 686] width 20 height 20
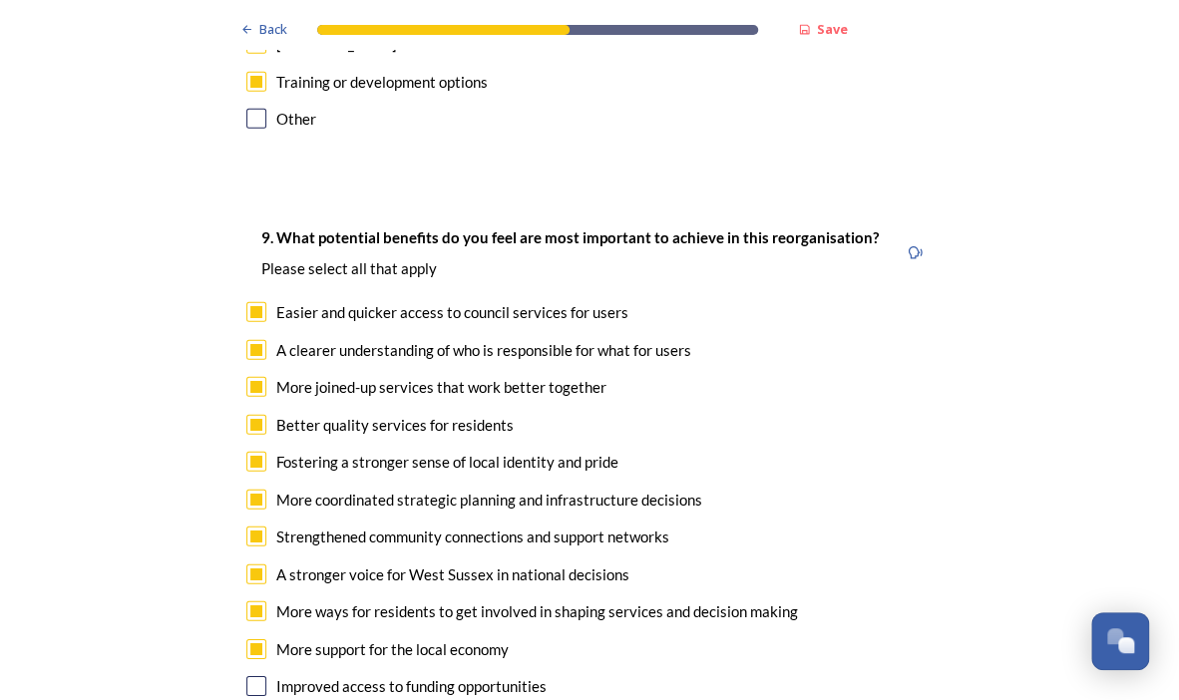
checkbox input "true"
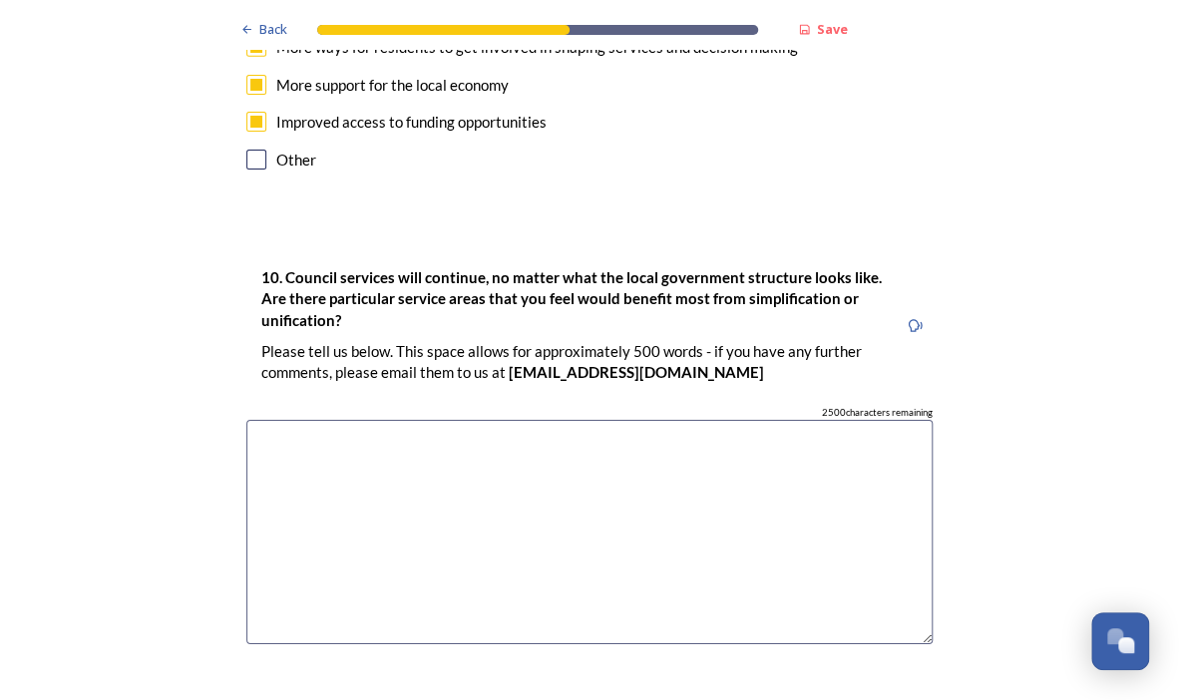
scroll to position [5487, 0]
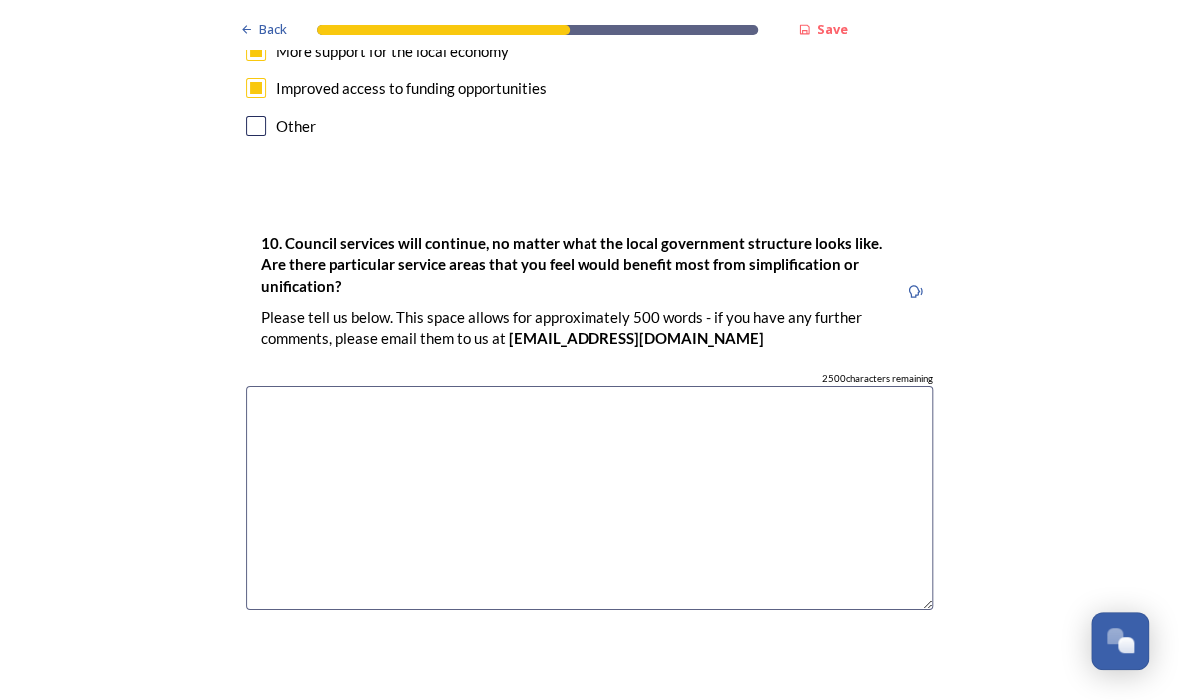
click at [382, 442] on textarea at bounding box center [589, 498] width 686 height 224
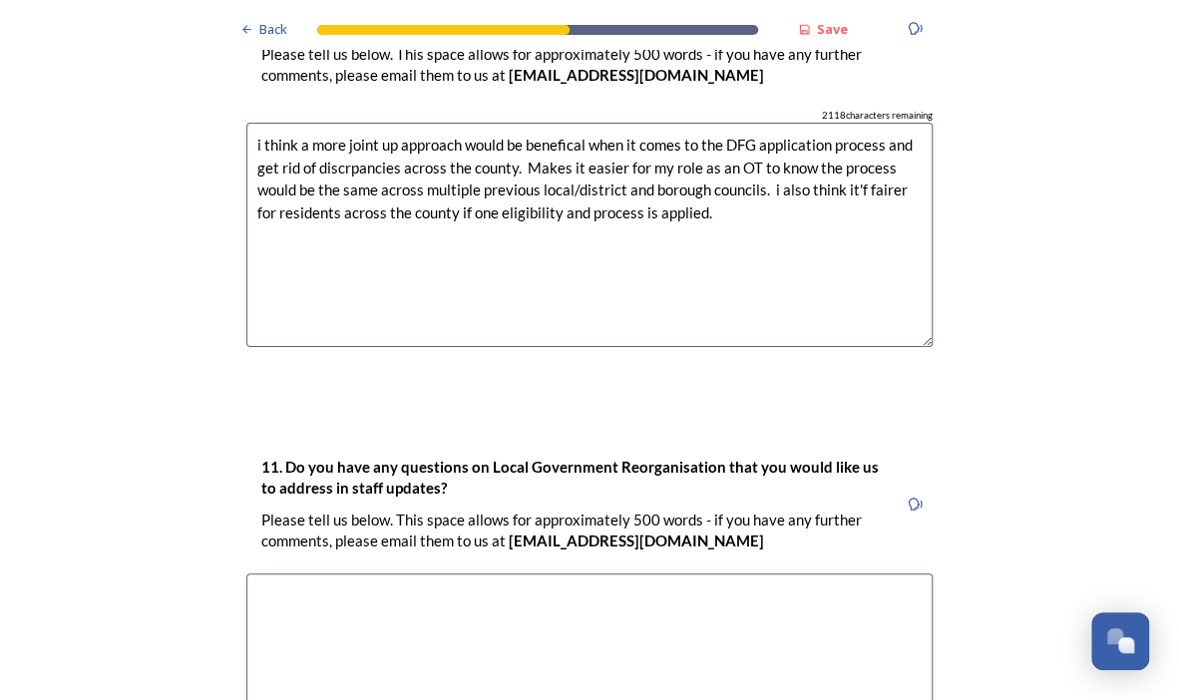
scroll to position [5786, 0]
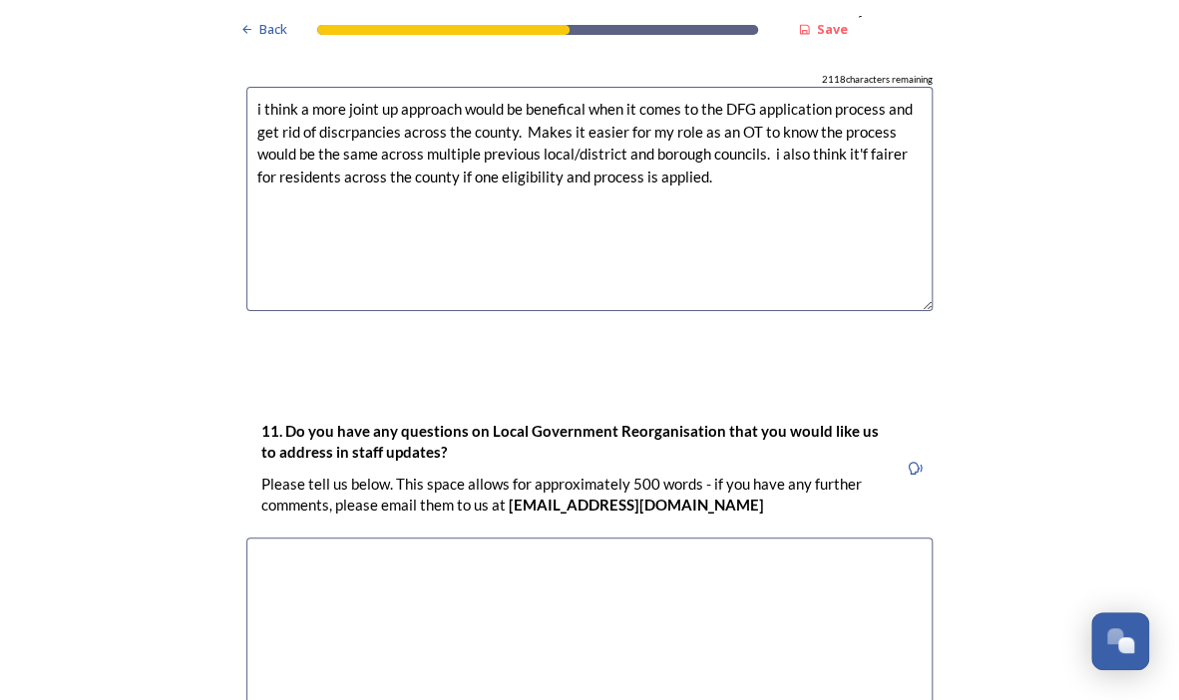
type textarea "i think a more joint up approach would be benefical when it comes to the DFG ap…"
click at [444, 538] on textarea at bounding box center [589, 650] width 686 height 224
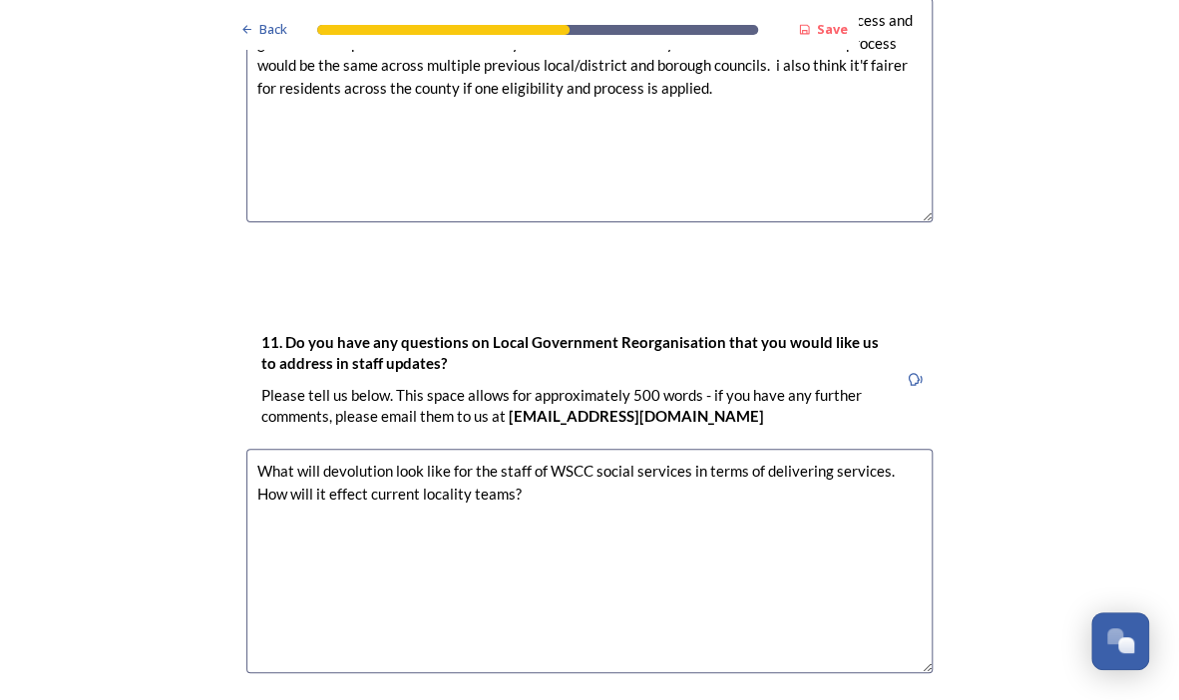
scroll to position [5995, 0]
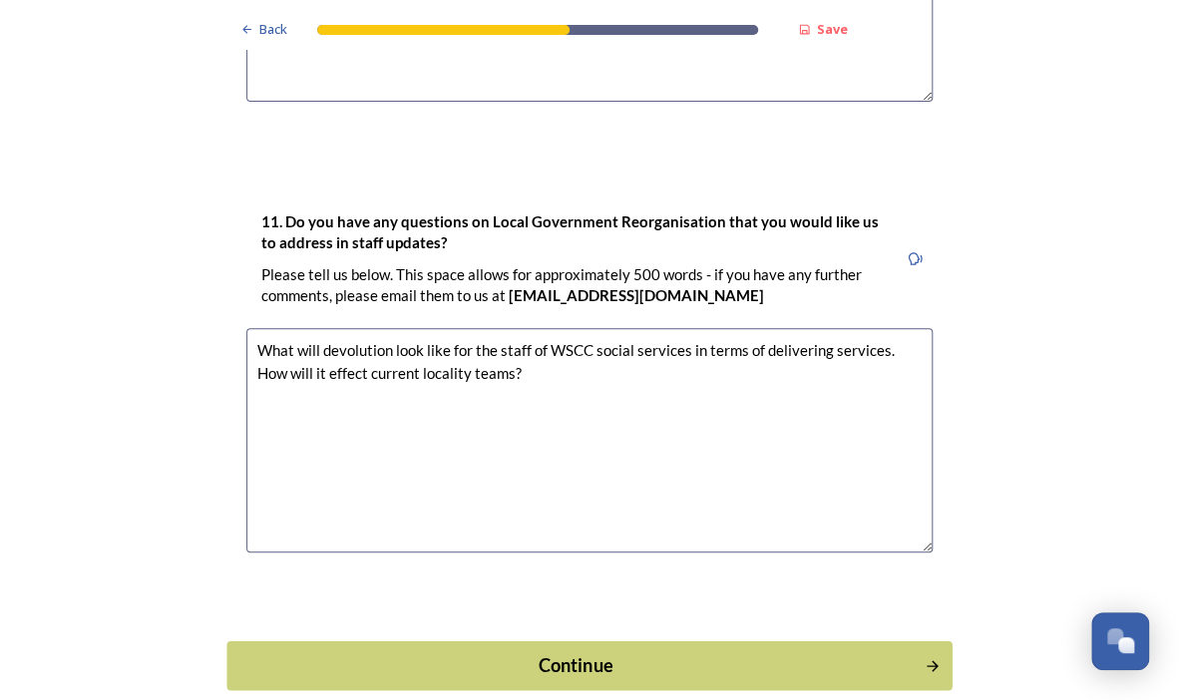
type textarea "What will devolution look like for the staff of WSCC social services in terms o…"
click at [638, 640] on button "Continue" at bounding box center [588, 664] width 725 height 49
